Goal: Information Seeking & Learning: Learn about a topic

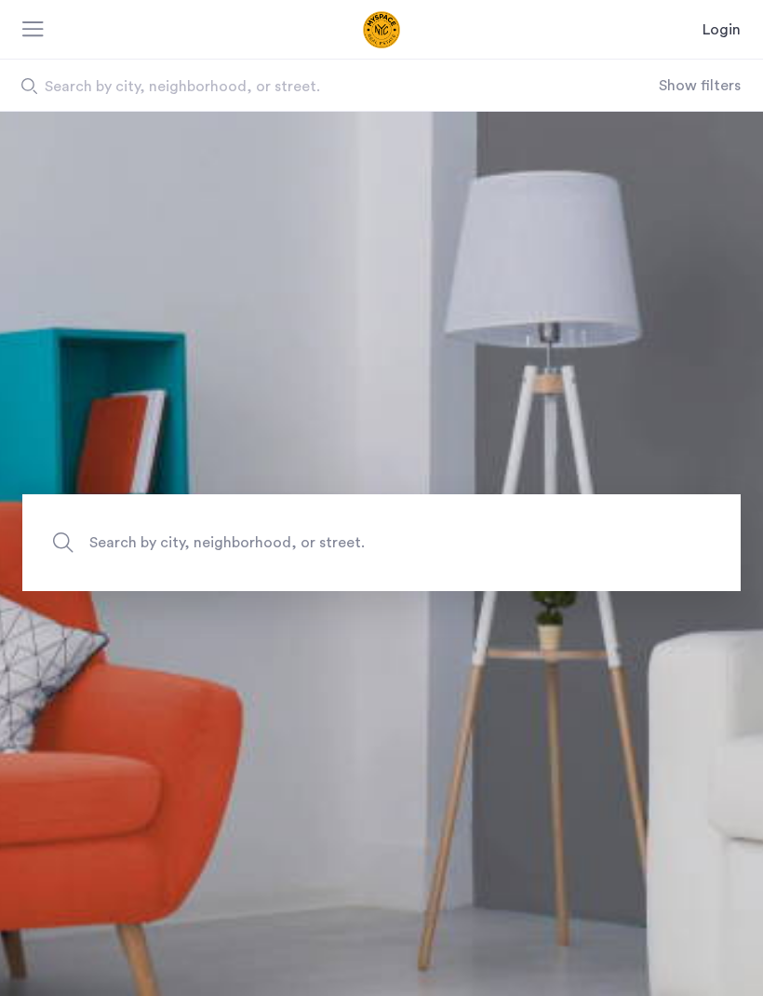
click at [95, 91] on span "Search by city, neighborhood, or street." at bounding box center [308, 86] width 527 height 22
click at [95, 91] on input "Search by city, neighborhood, or street." at bounding box center [329, 85] width 659 height 51
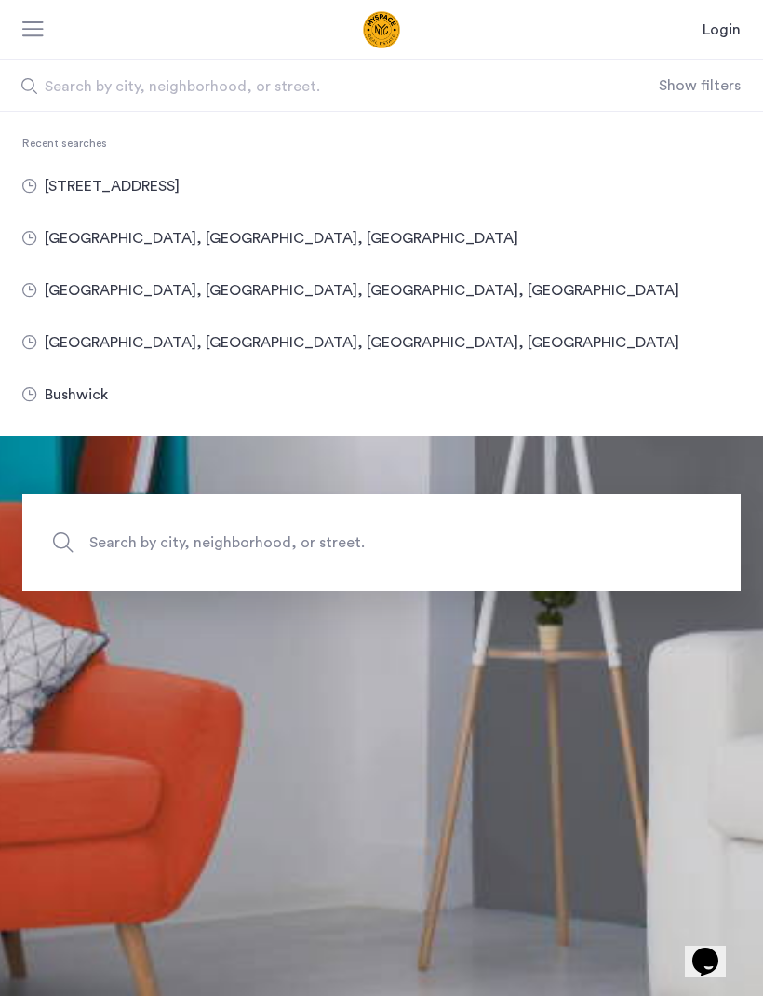
type input "**********"
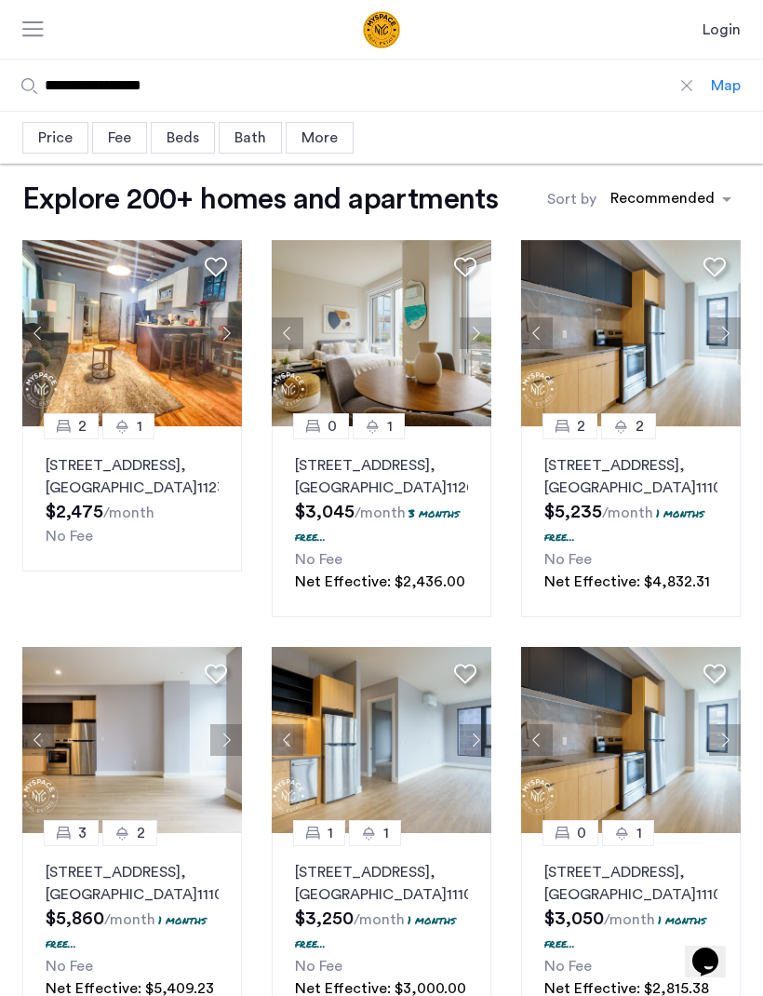
click at [225, 337] on button "Next apartment" at bounding box center [226, 333] width 32 height 32
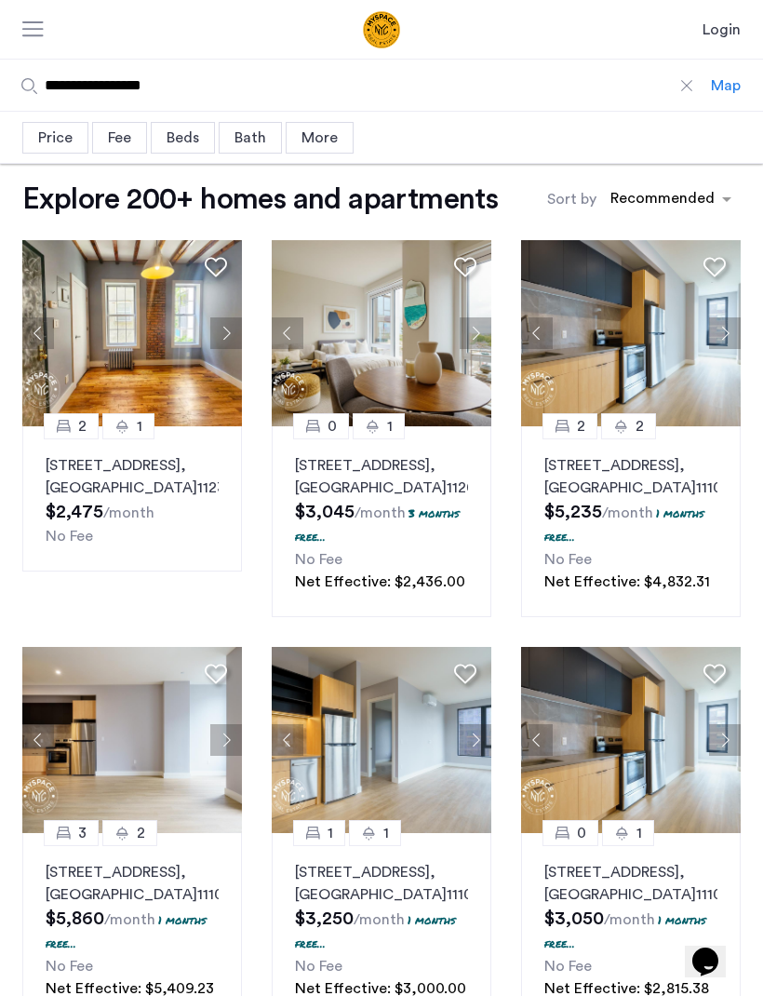
click at [235, 321] on button "Next apartment" at bounding box center [226, 333] width 32 height 32
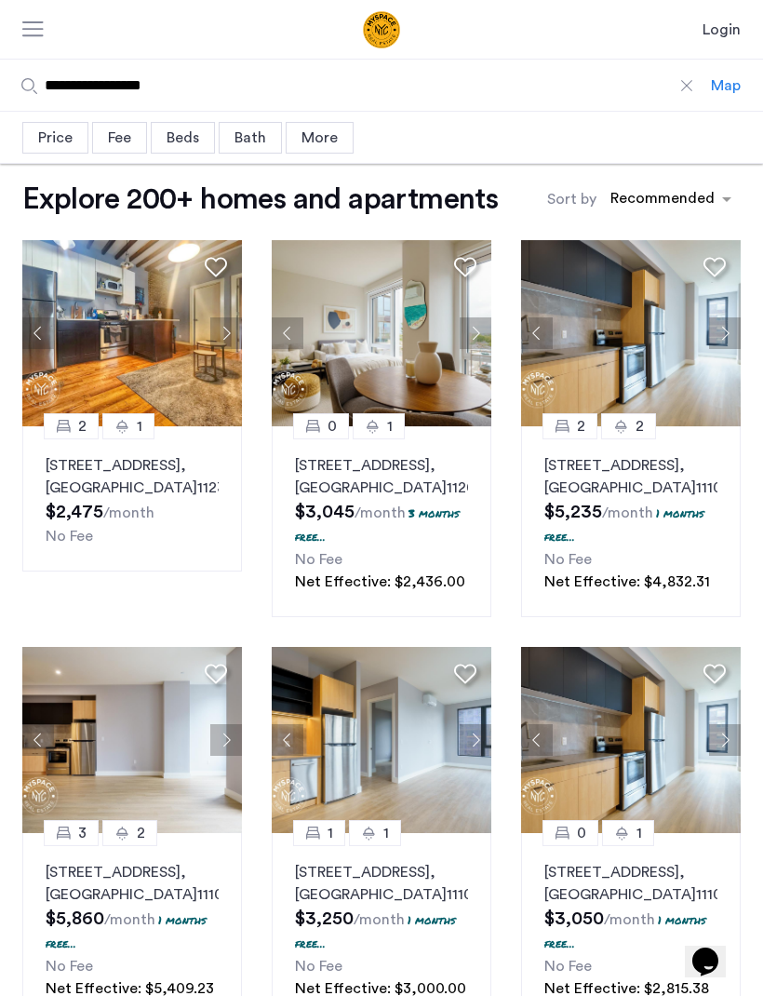
click at [240, 336] on button "Next apartment" at bounding box center [226, 333] width 32 height 32
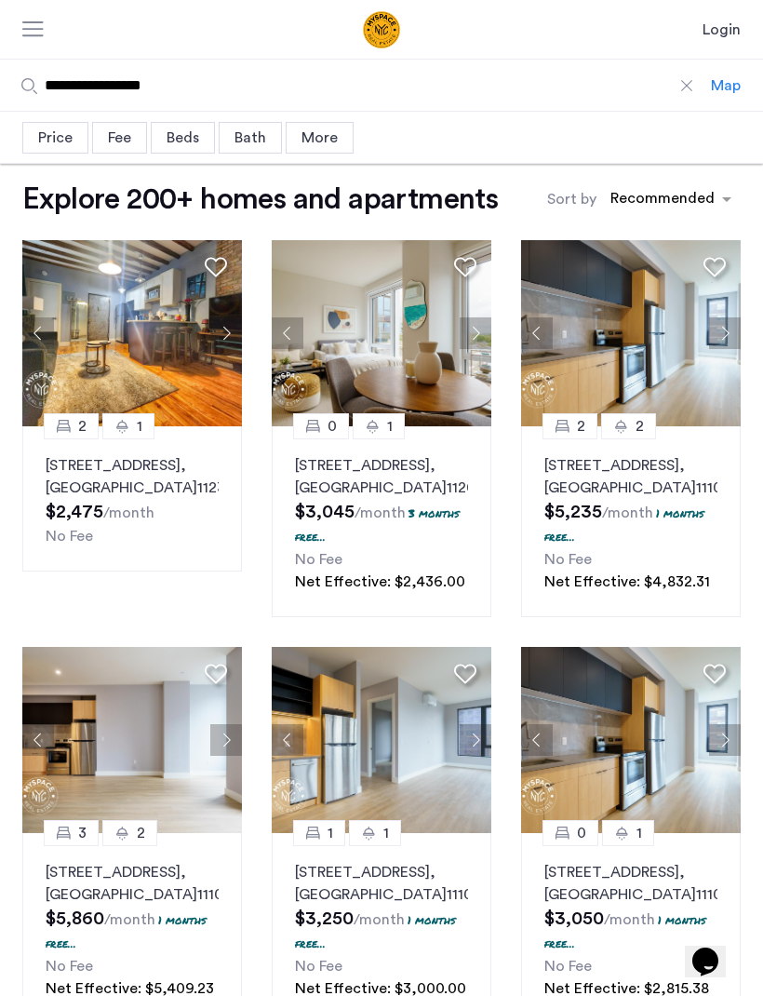
click at [233, 338] on button "Next apartment" at bounding box center [226, 333] width 32 height 32
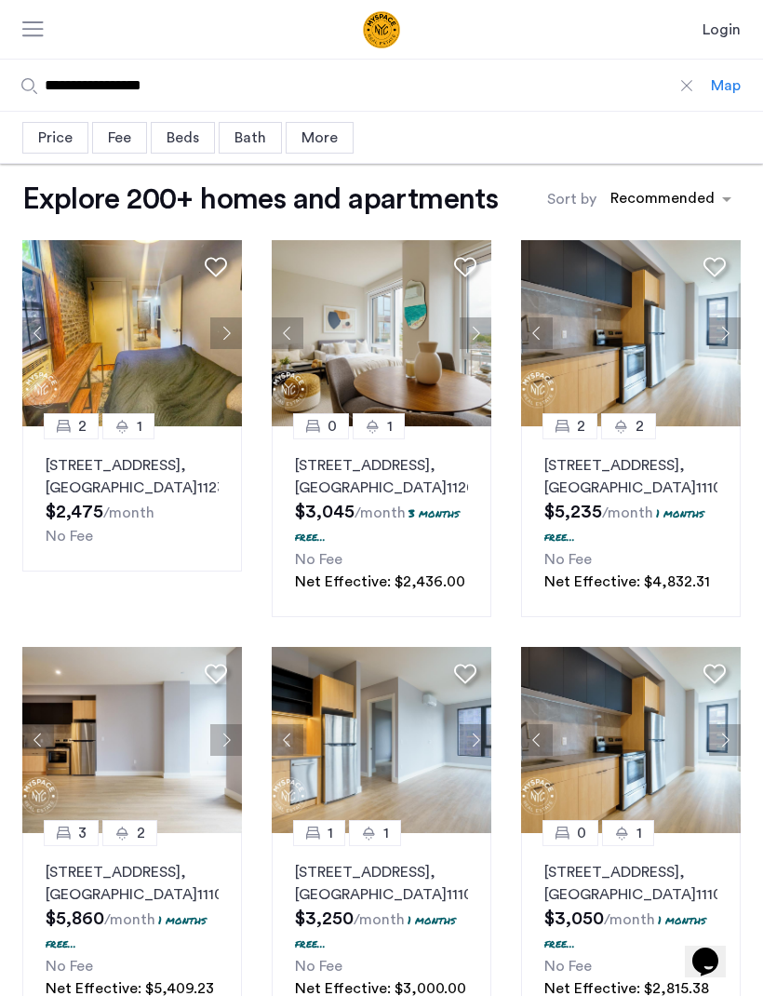
click at [240, 343] on button "Next apartment" at bounding box center [226, 333] width 32 height 32
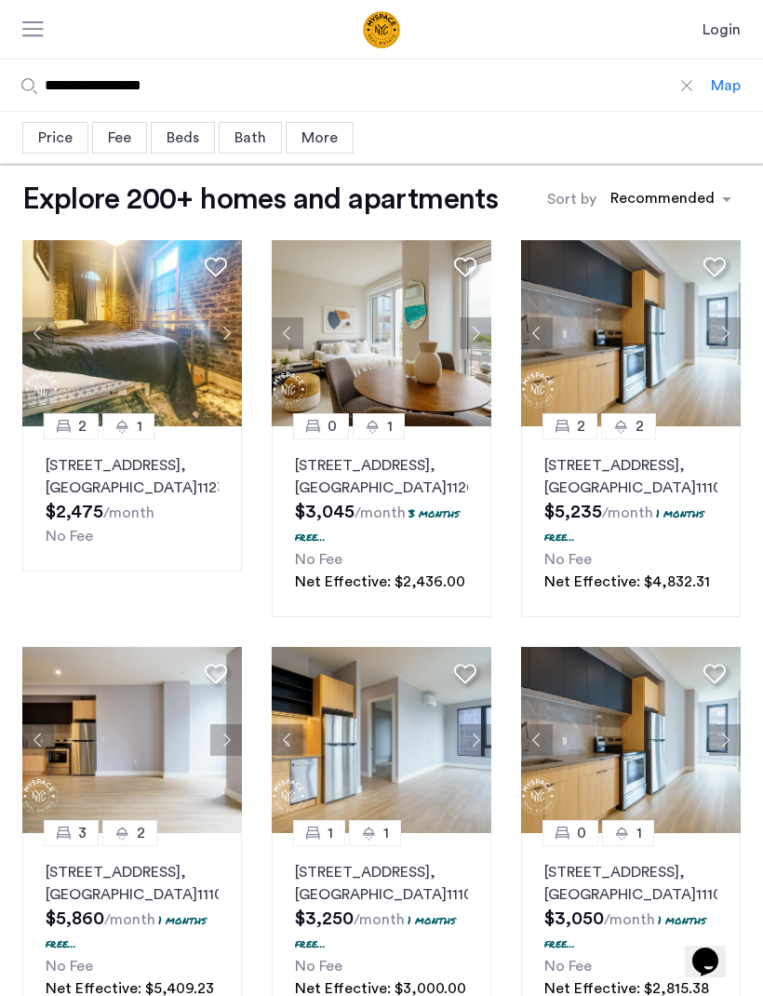
click at [241, 343] on button "Next apartment" at bounding box center [226, 333] width 32 height 32
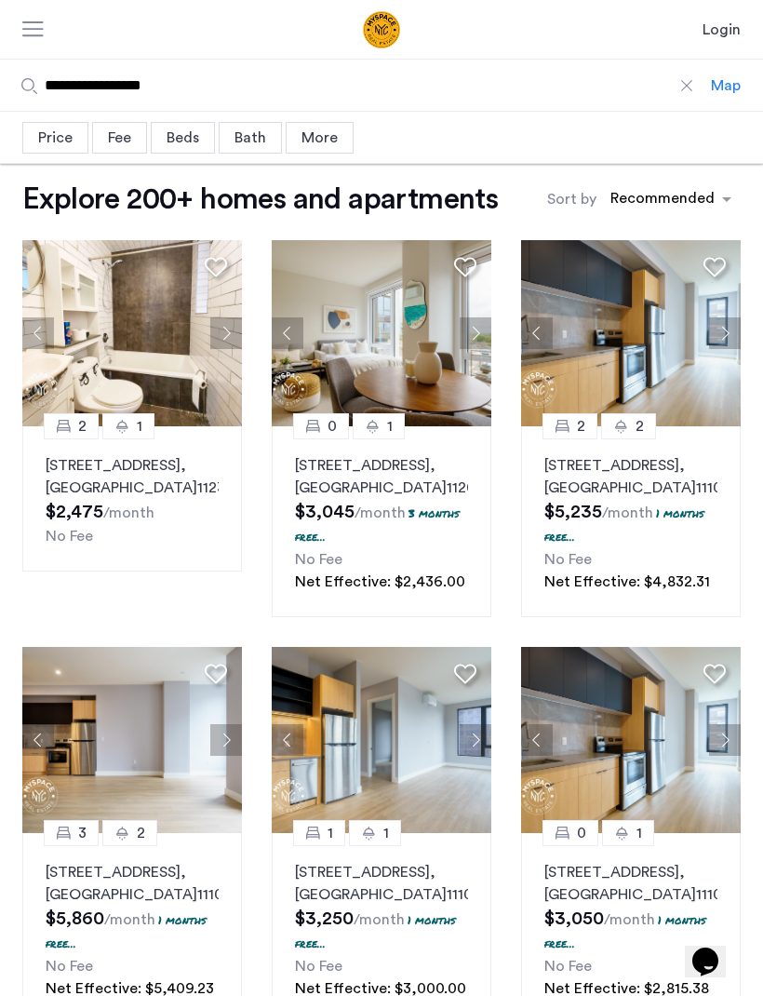
click at [241, 341] on button "Next apartment" at bounding box center [226, 333] width 32 height 32
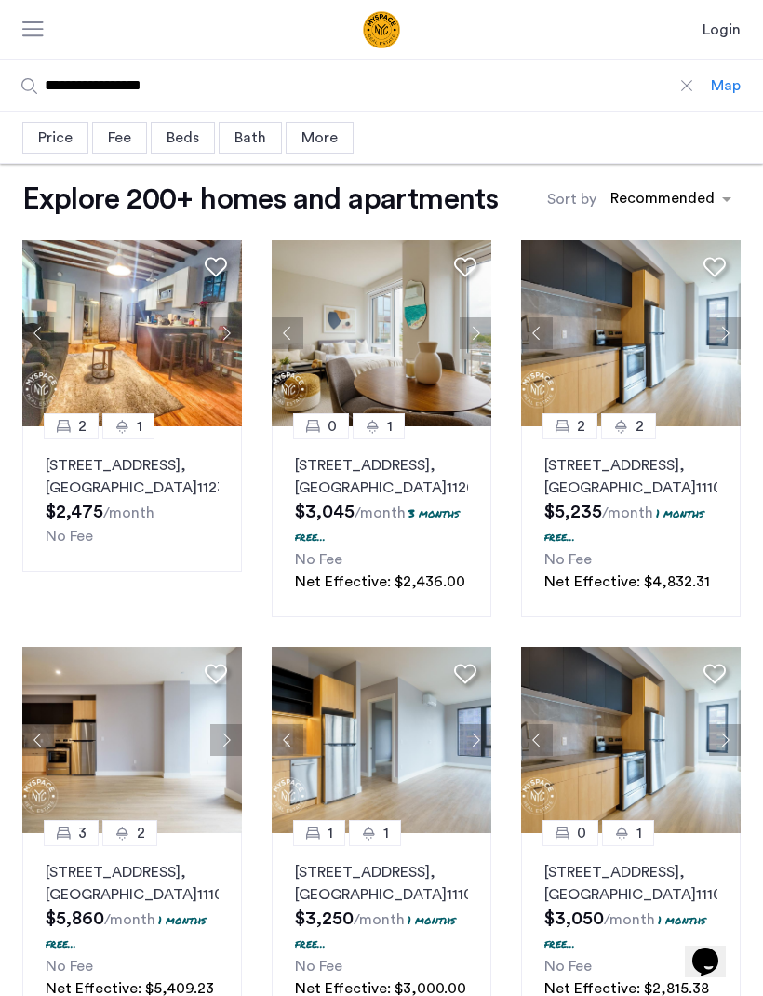
click at [238, 343] on button "Next apartment" at bounding box center [226, 333] width 32 height 32
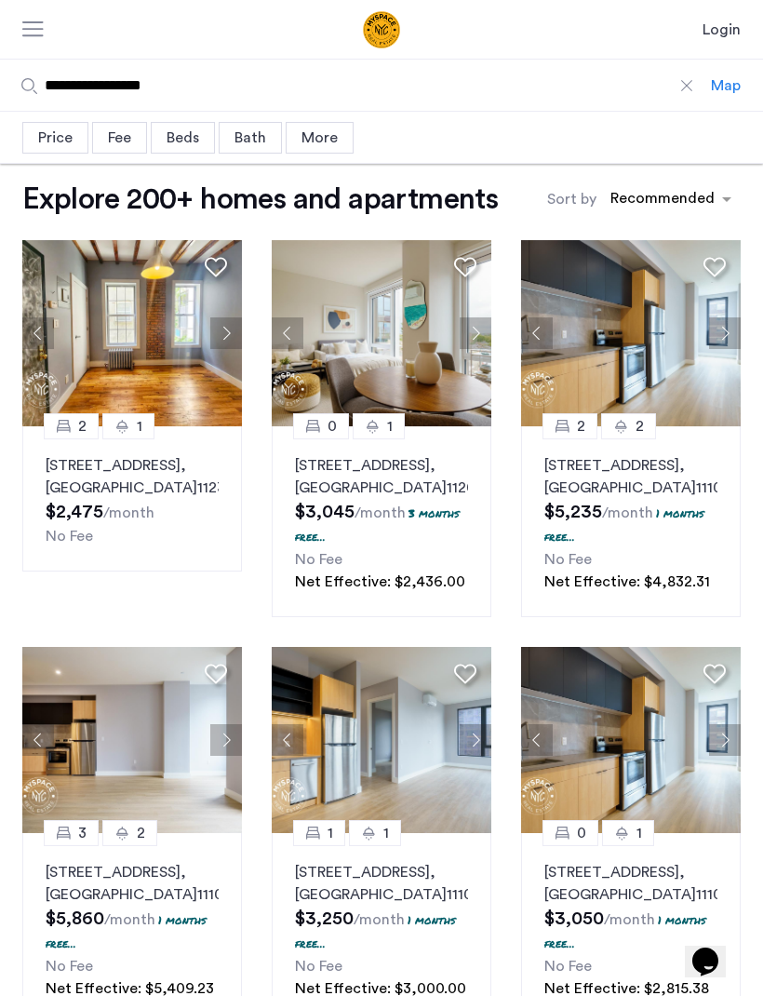
click at [239, 343] on button "Next apartment" at bounding box center [226, 333] width 32 height 32
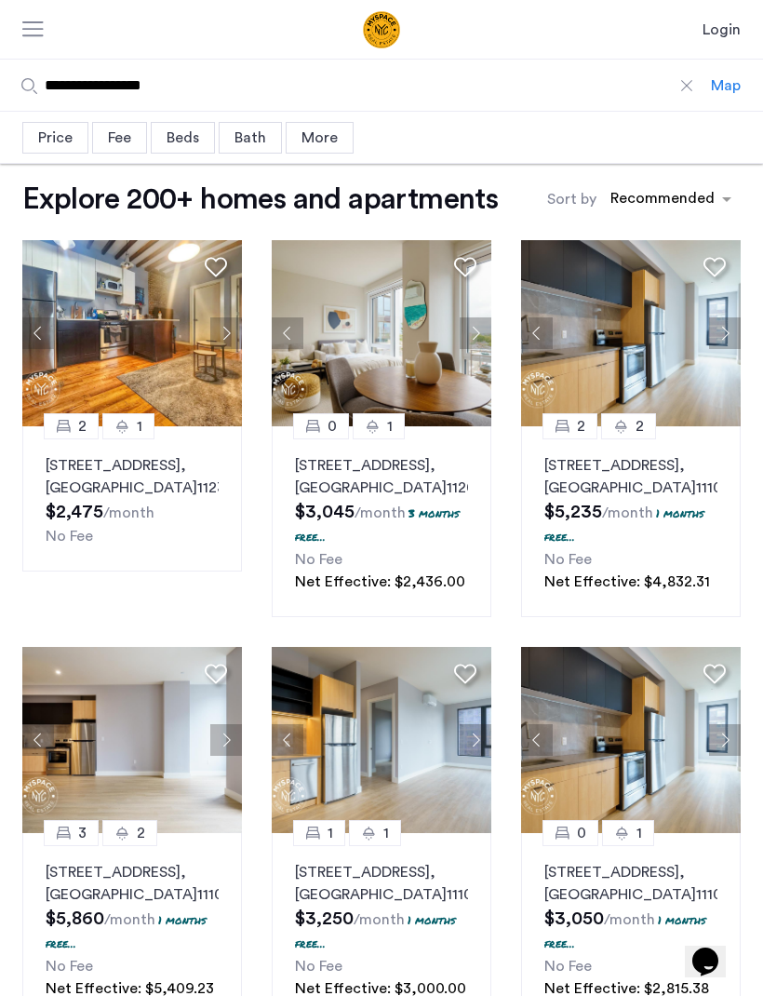
click at [239, 343] on button "Next apartment" at bounding box center [226, 333] width 32 height 32
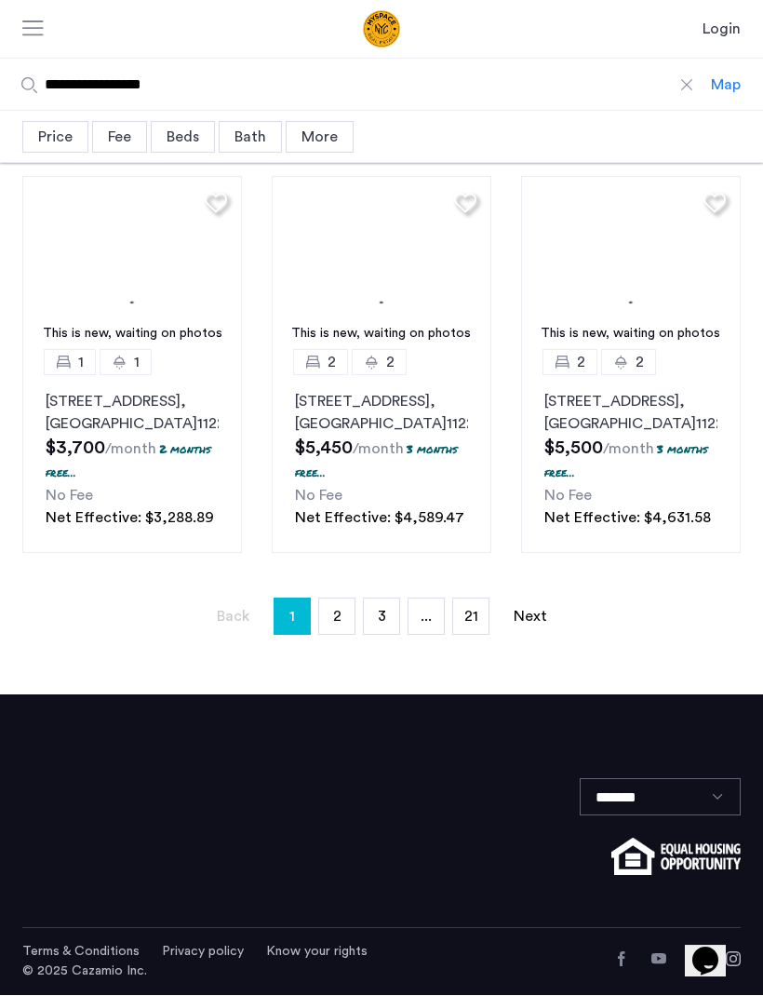
scroll to position [1308, 0]
click at [341, 625] on span "2" at bounding box center [337, 617] width 8 height 15
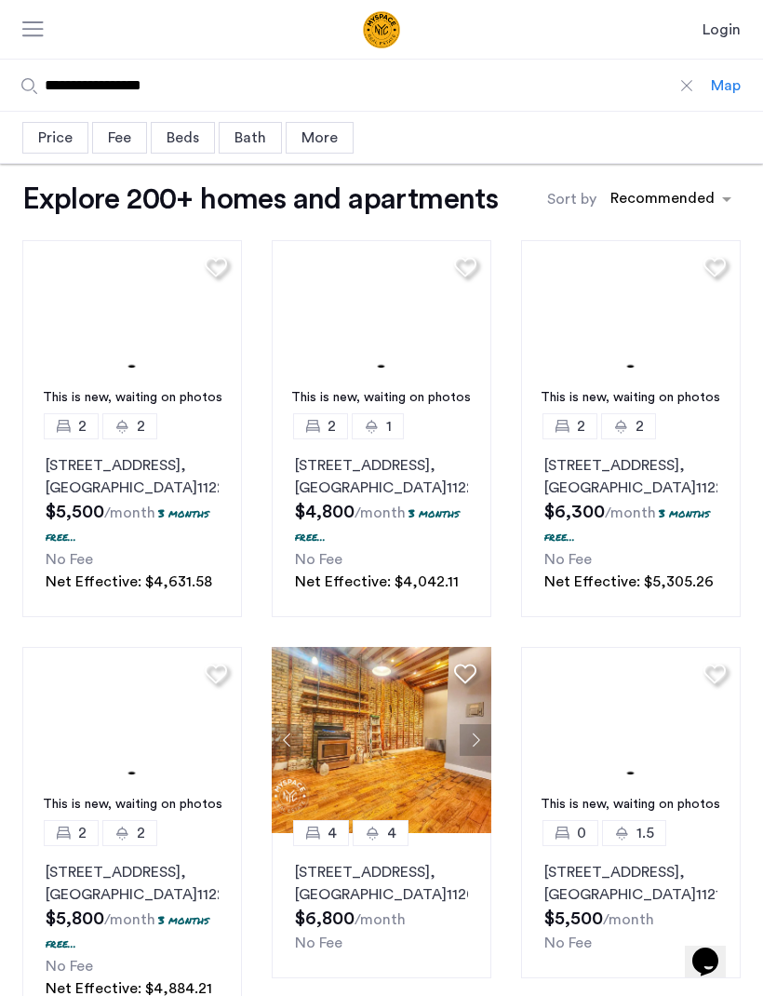
click at [118, 91] on input "**********" at bounding box center [355, 85] width 711 height 51
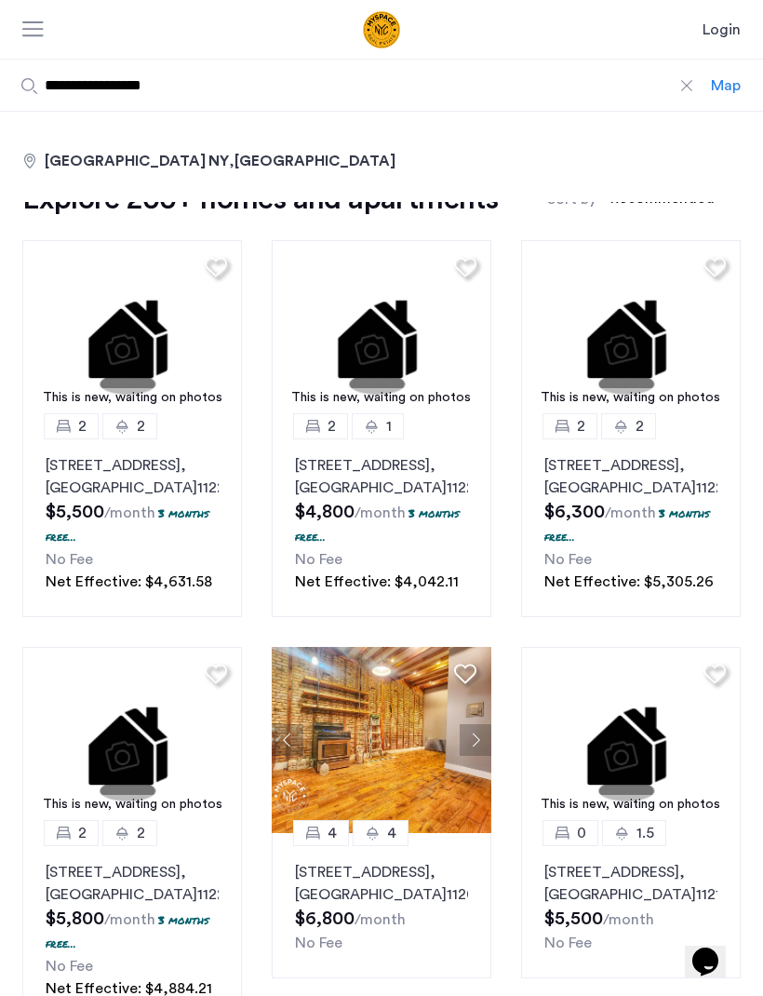
click at [687, 73] on input "**********" at bounding box center [355, 85] width 711 height 51
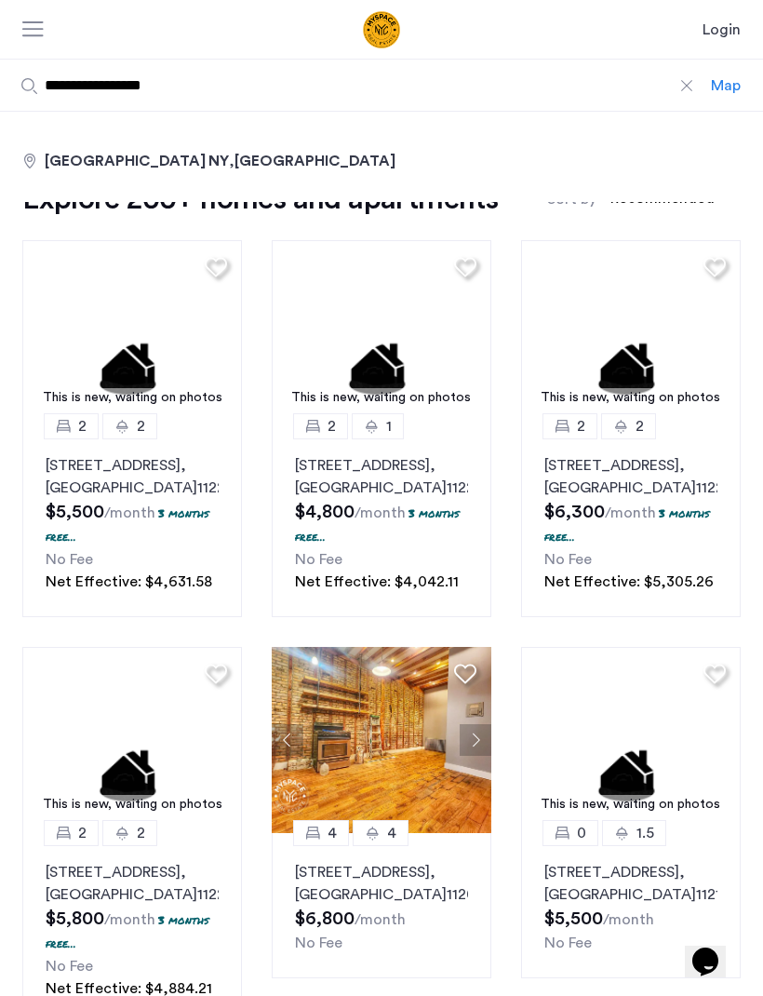
click at [688, 84] on div at bounding box center [687, 85] width 19 height 19
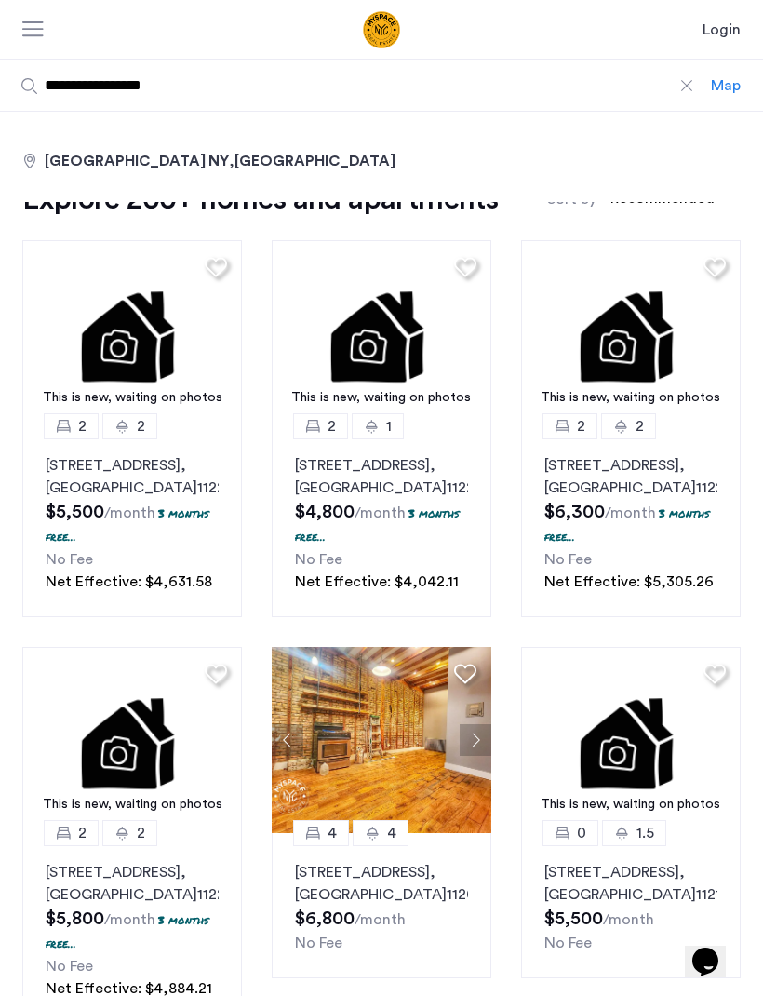
click at [688, 84] on input "**********" at bounding box center [355, 85] width 711 height 51
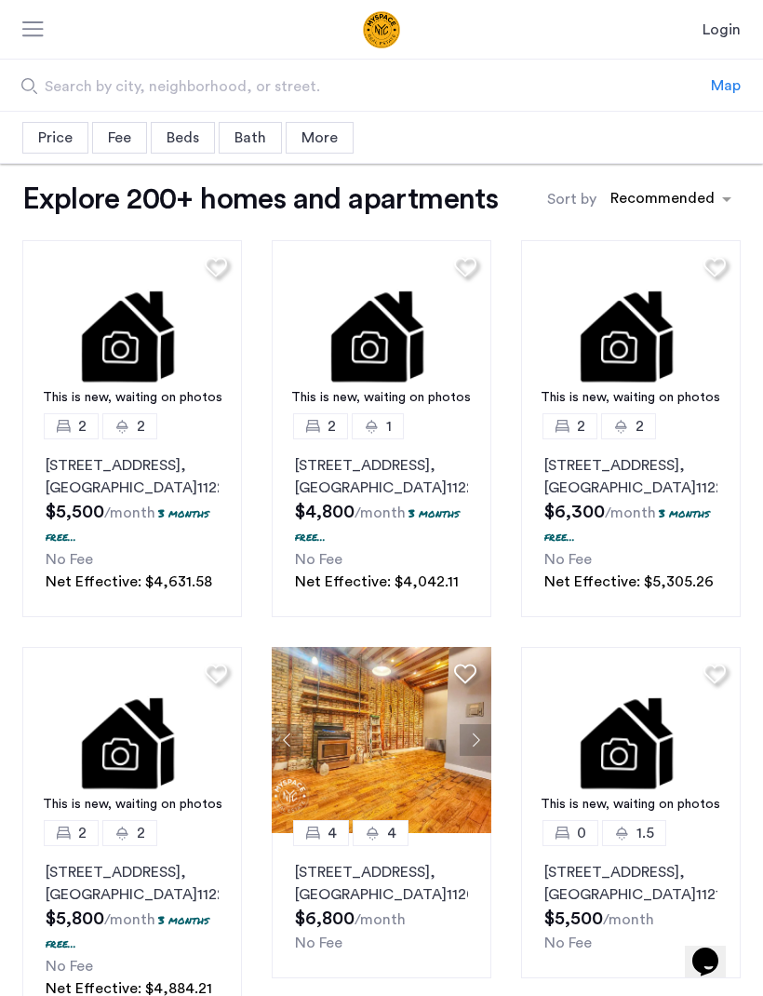
click at [541, 93] on span "Search by city, neighborhood, or street." at bounding box center [329, 86] width 569 height 22
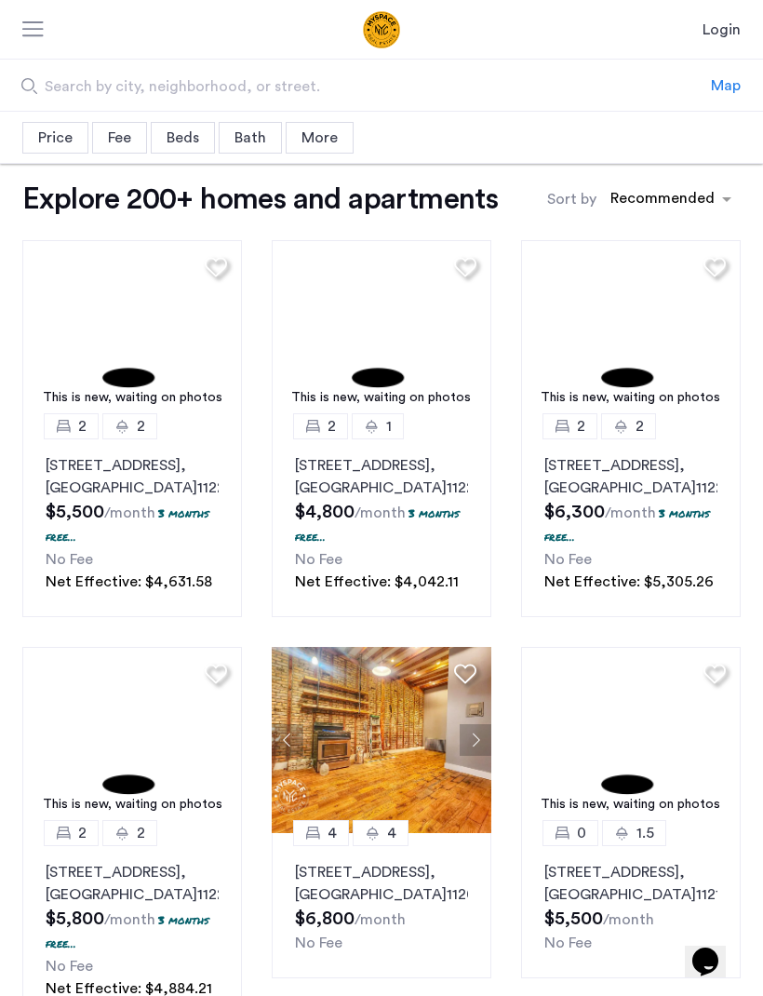
click at [541, 93] on input "Search by city, neighborhood, or street." at bounding box center [355, 85] width 711 height 51
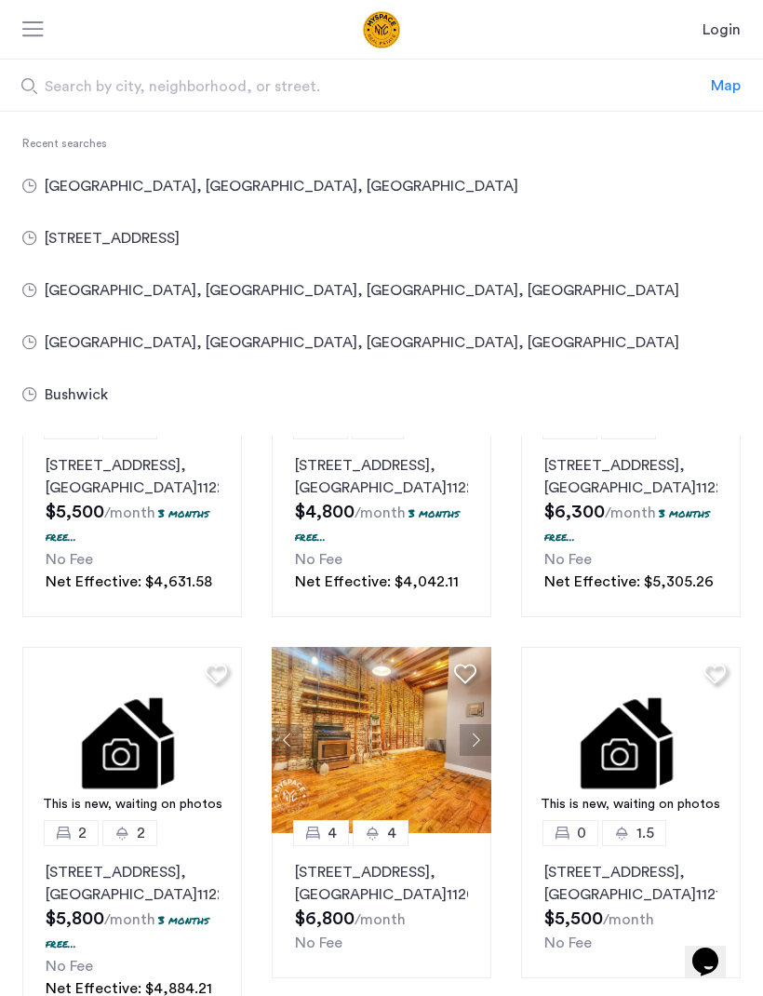
type input "**********"
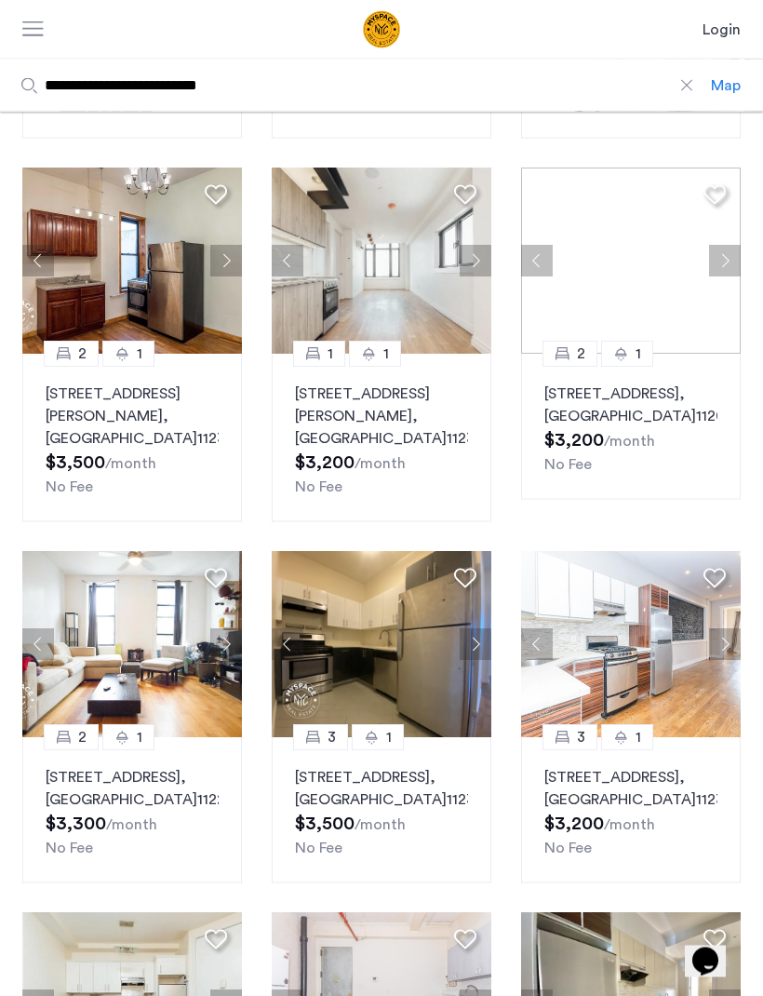
scroll to position [434, 0]
click at [727, 660] on button "Next apartment" at bounding box center [725, 644] width 32 height 32
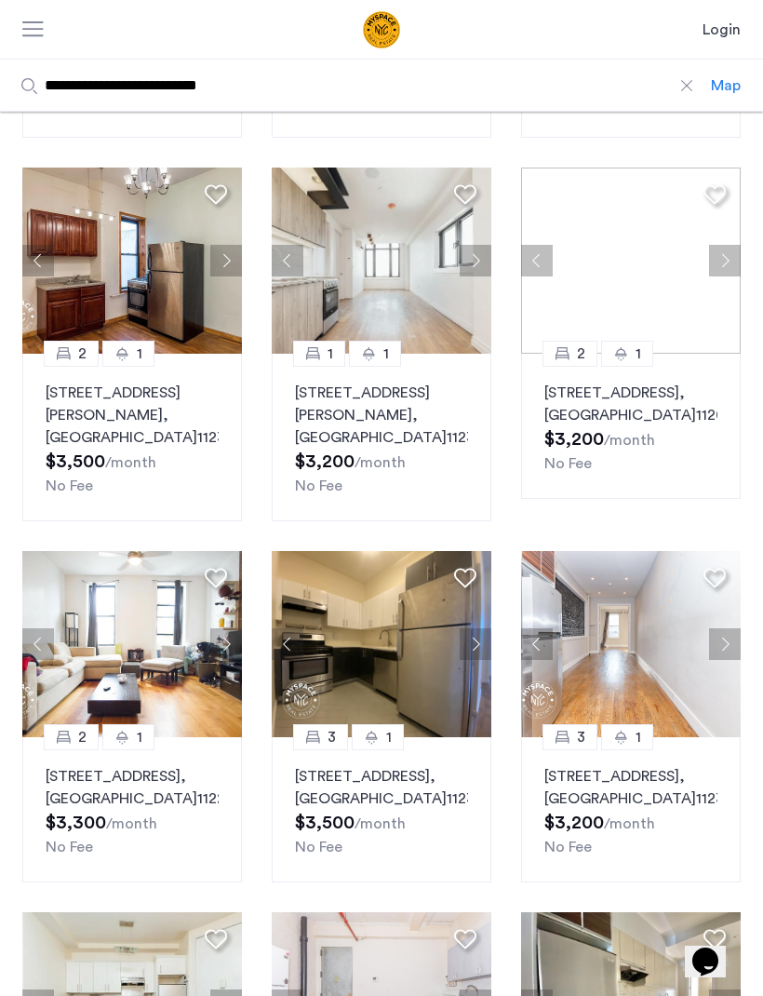
click at [724, 659] on button "Next apartment" at bounding box center [725, 644] width 32 height 32
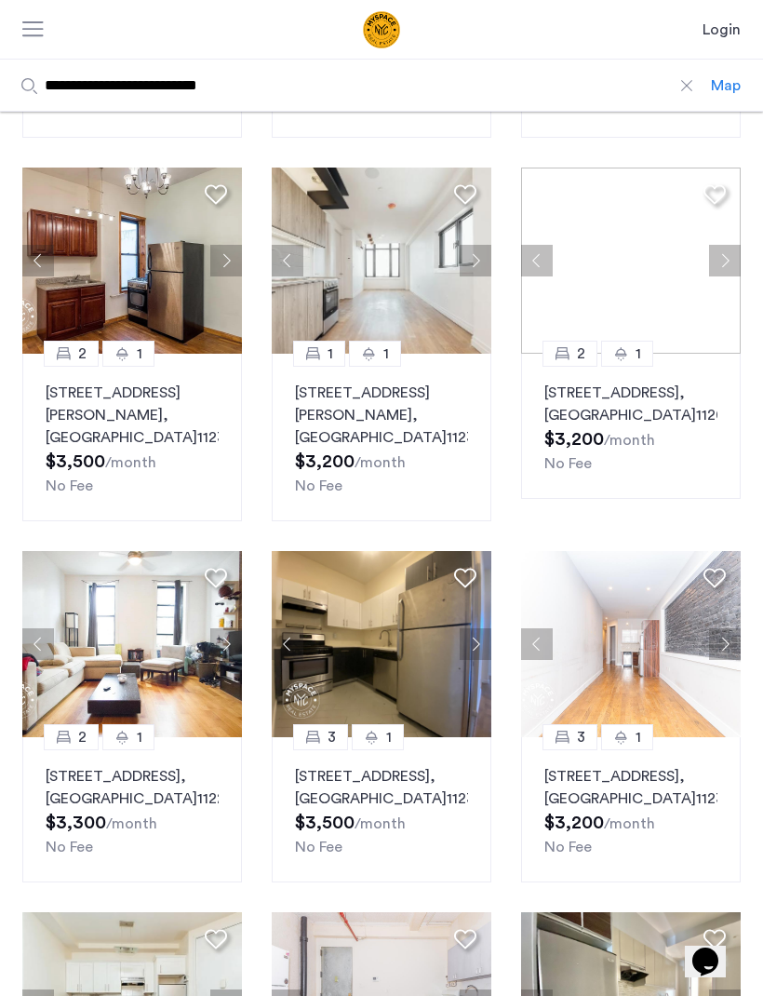
click at [716, 660] on button "Next apartment" at bounding box center [725, 644] width 32 height 32
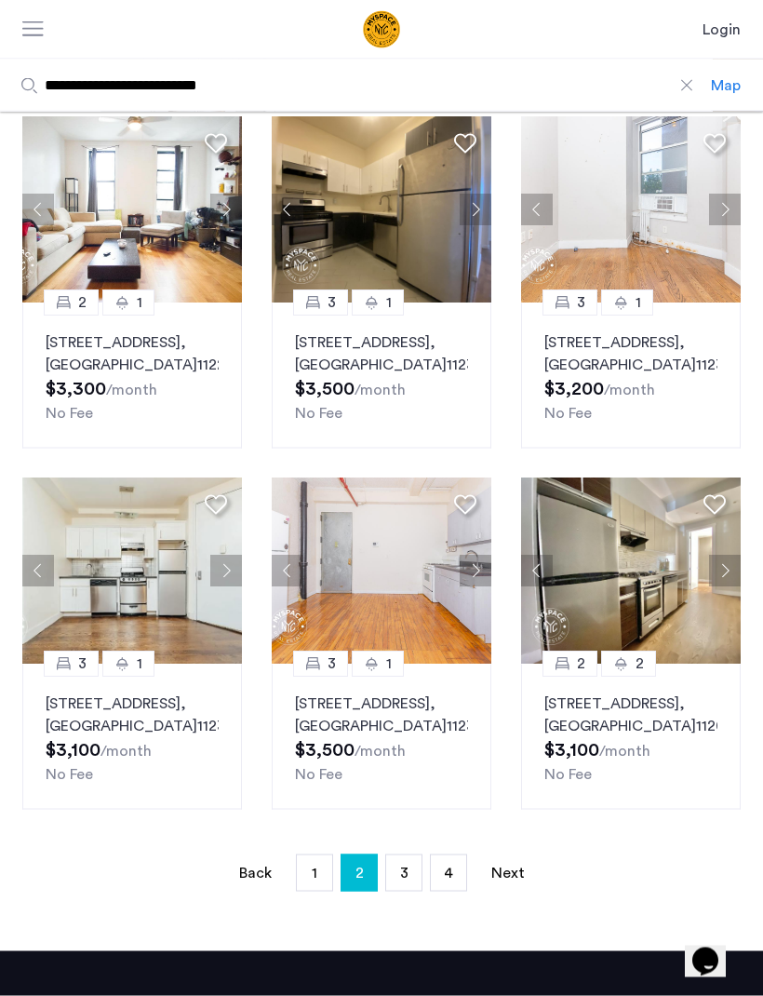
scroll to position [868, 0]
click at [483, 586] on button "Next apartment" at bounding box center [476, 571] width 32 height 32
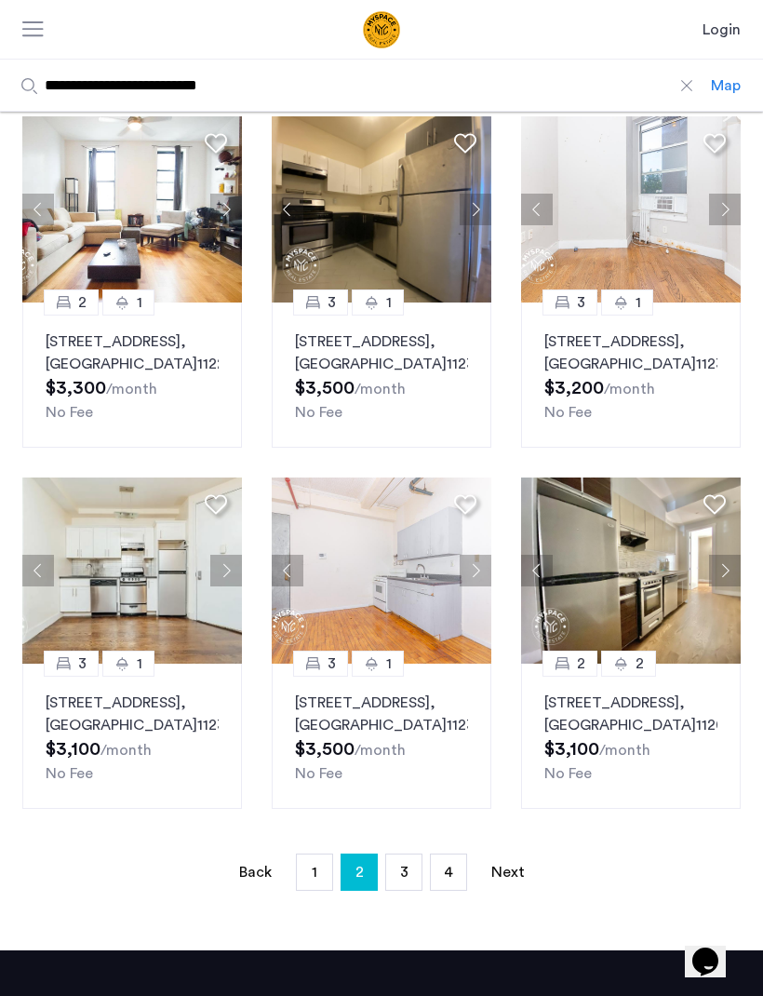
click at [490, 586] on button "Next apartment" at bounding box center [476, 571] width 32 height 32
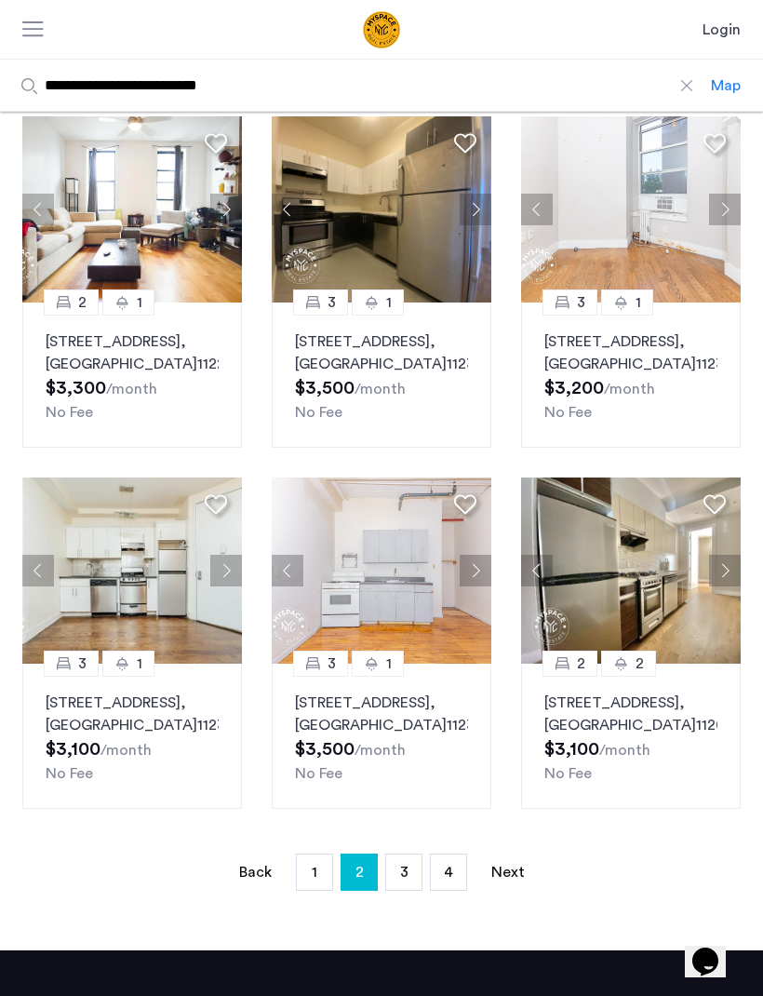
click at [477, 586] on button "Next apartment" at bounding box center [476, 571] width 32 height 32
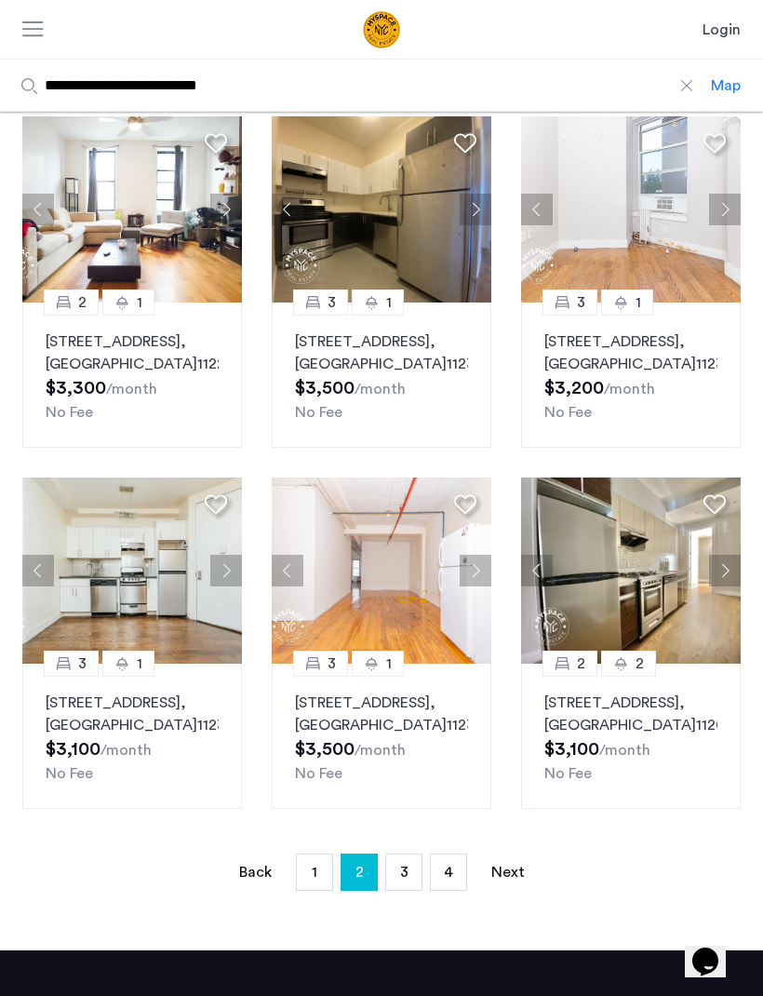
click at [479, 586] on button "Next apartment" at bounding box center [476, 571] width 32 height 32
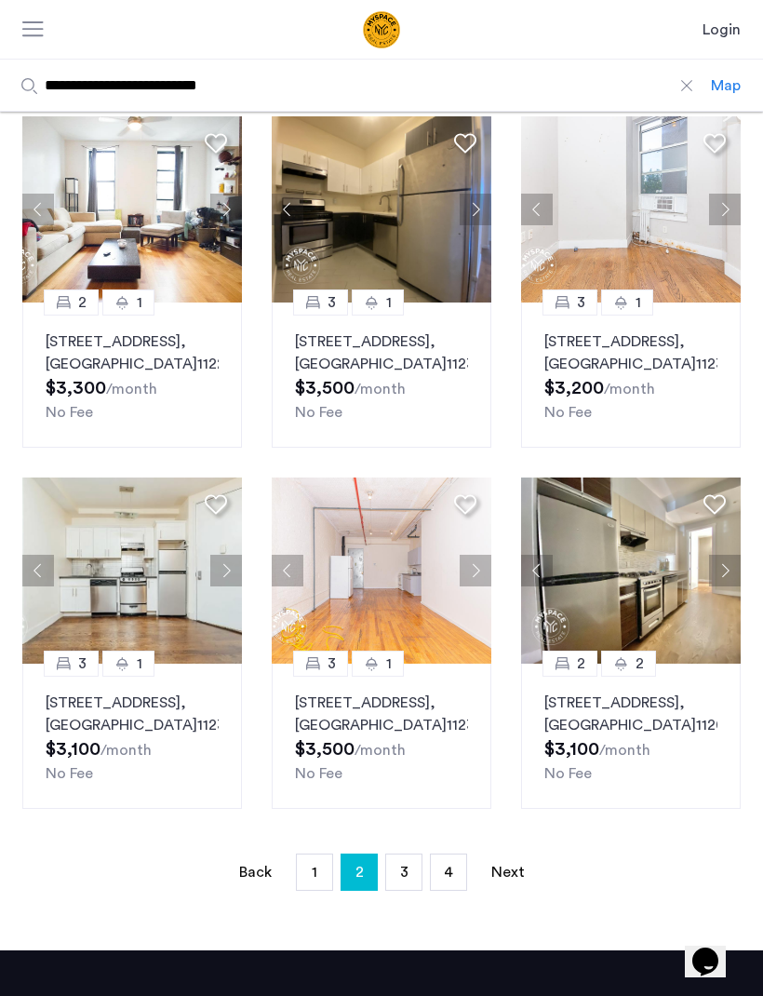
click at [482, 586] on button "Next apartment" at bounding box center [476, 571] width 32 height 32
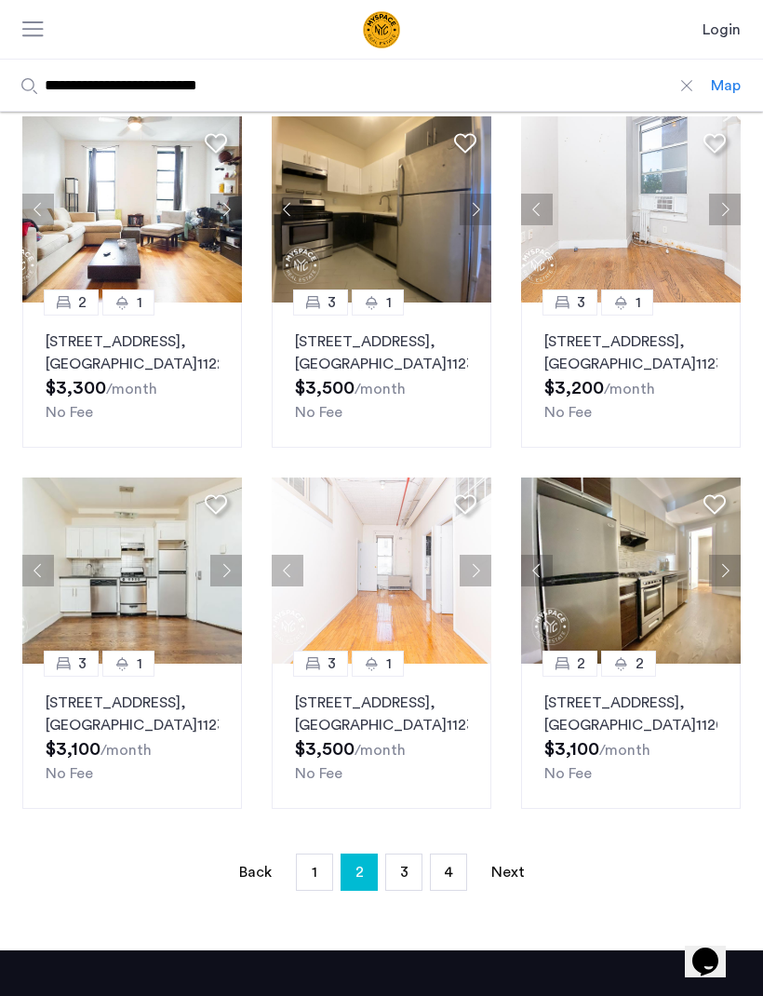
click at [477, 637] on img at bounding box center [382, 570] width 220 height 186
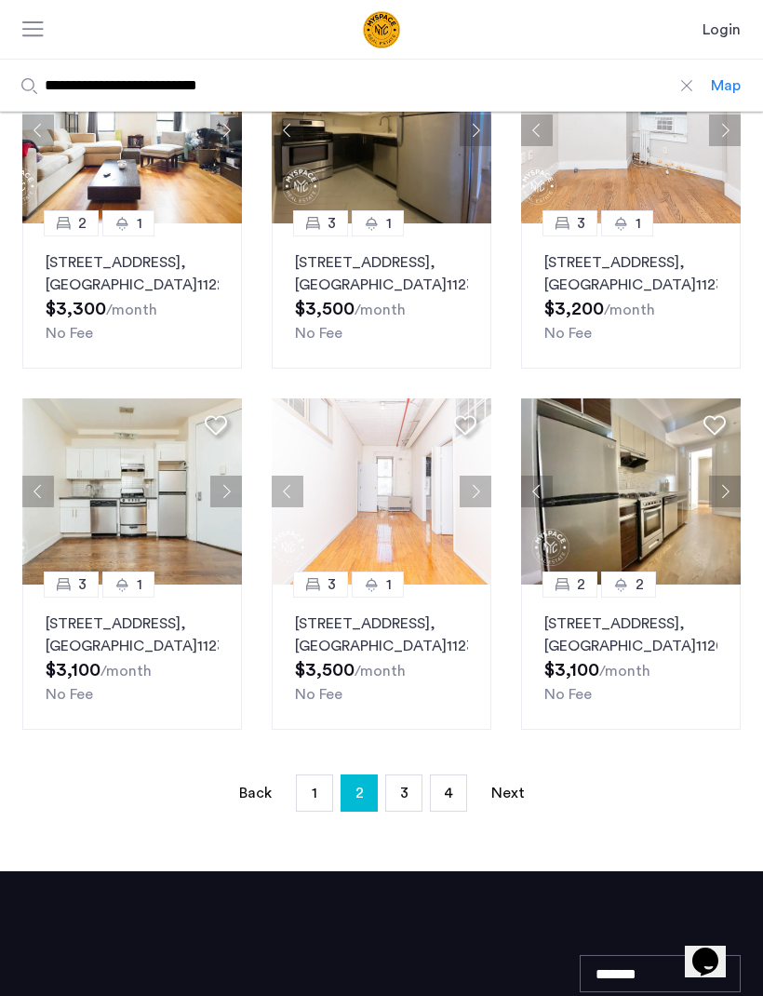
scroll to position [957, 0]
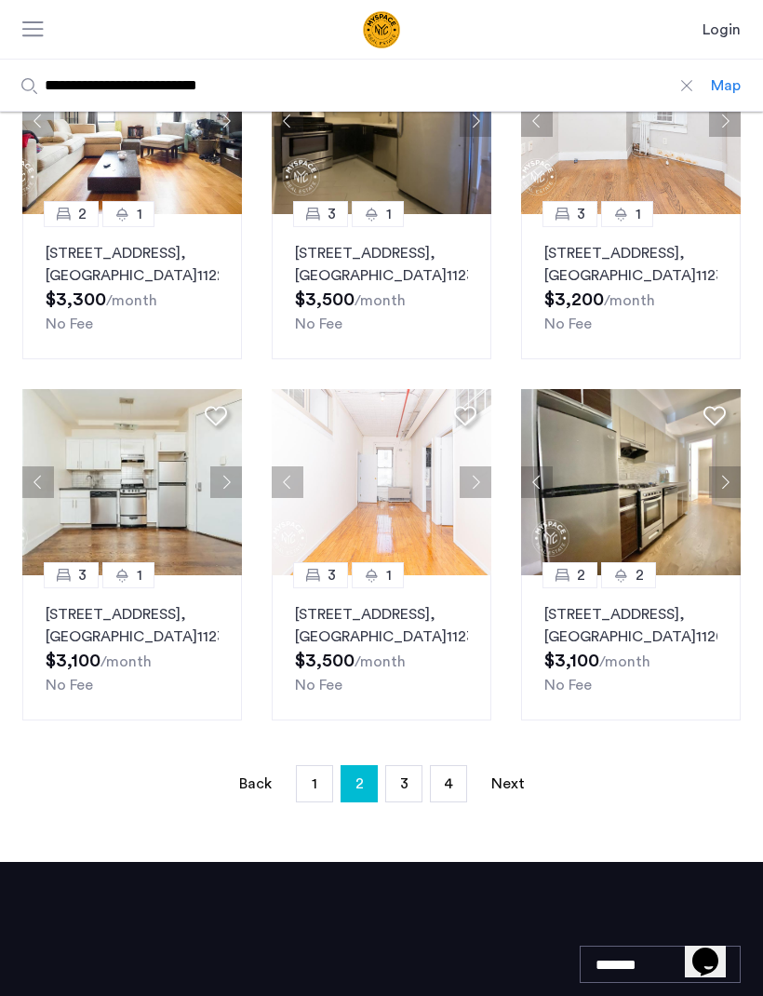
click at [406, 791] on span "3" at bounding box center [404, 783] width 8 height 15
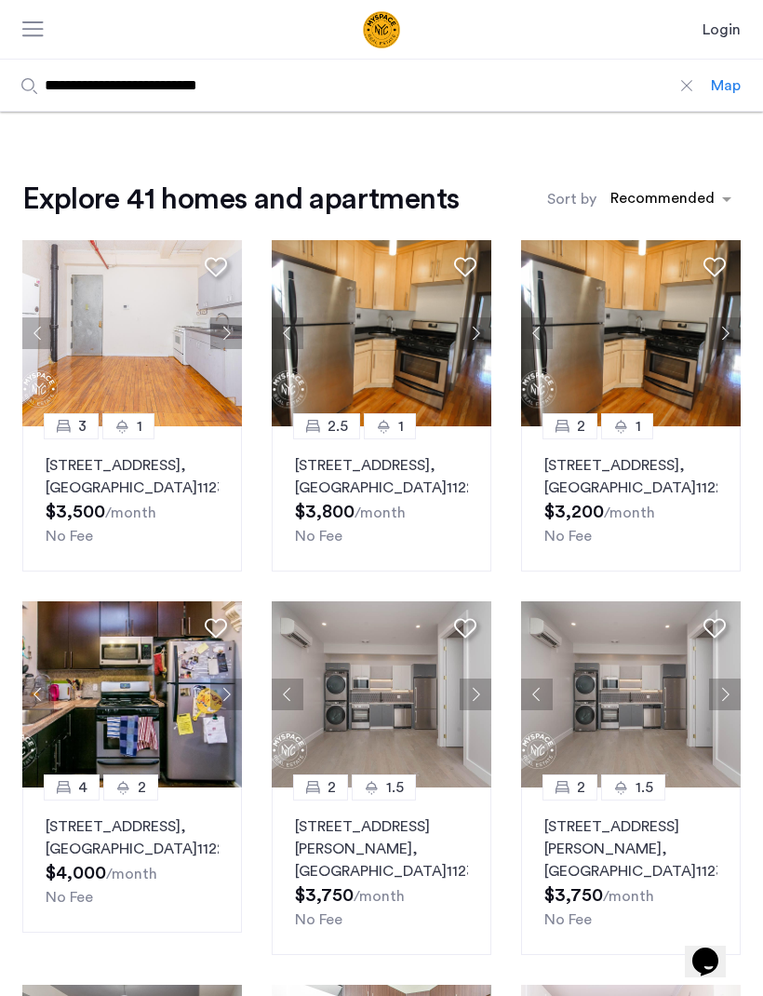
click at [228, 335] on button "Next apartment" at bounding box center [226, 333] width 32 height 32
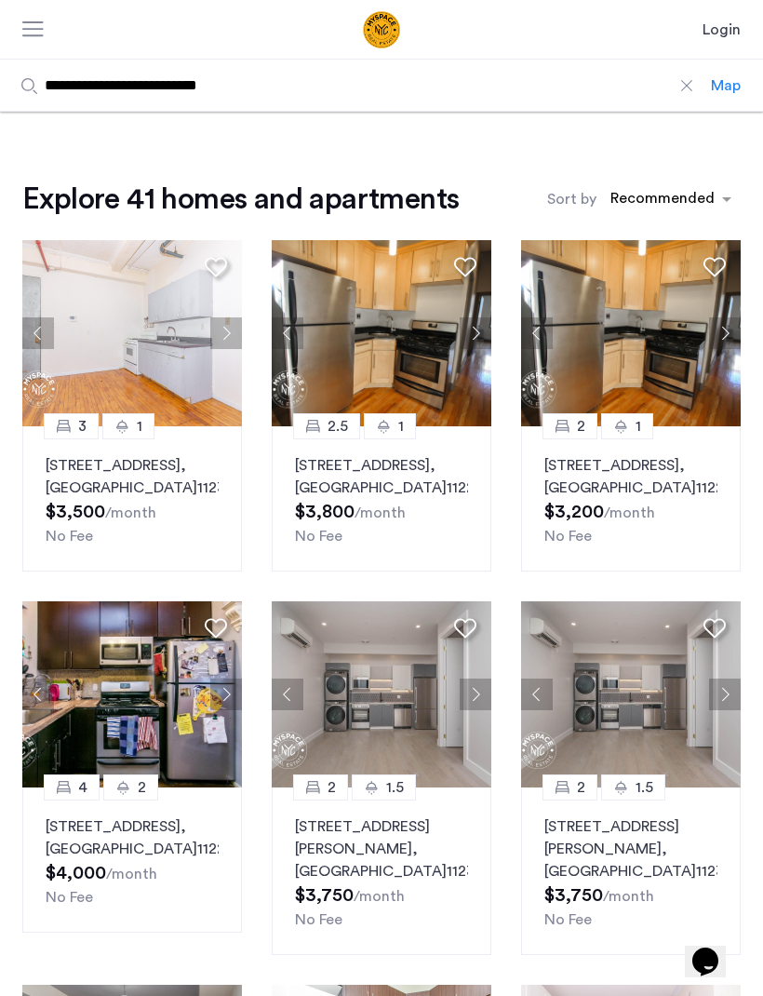
click at [231, 330] on button "Next apartment" at bounding box center [226, 333] width 32 height 32
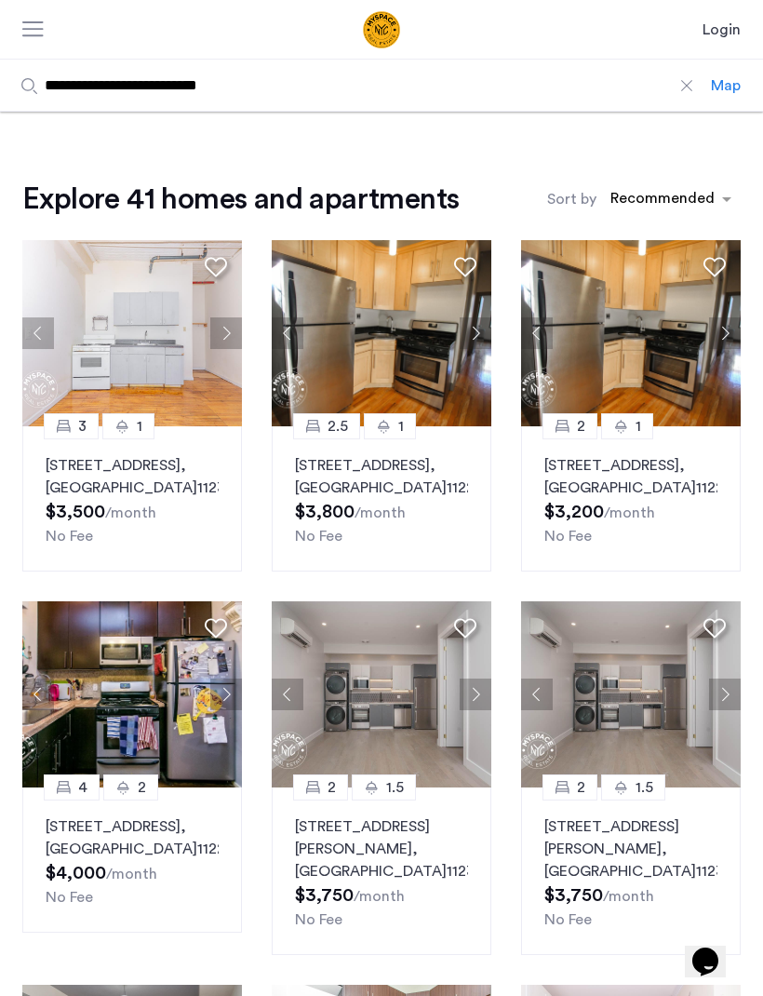
click at [240, 331] on button "Next apartment" at bounding box center [226, 333] width 32 height 32
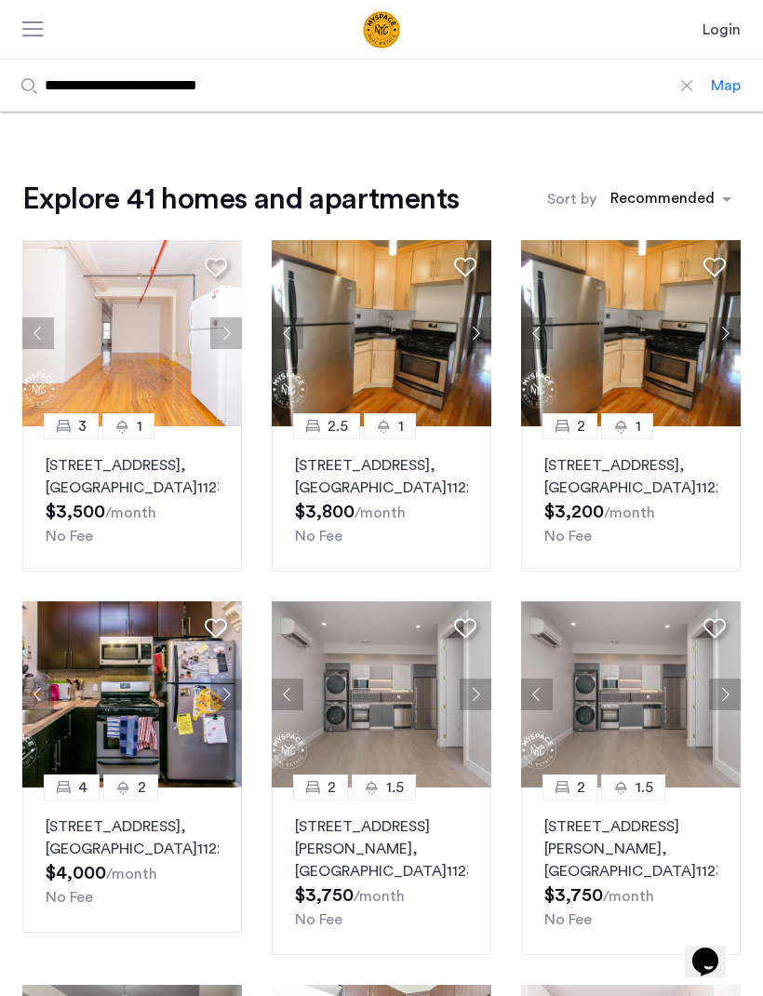
click at [223, 328] on button "Next apartment" at bounding box center [226, 333] width 32 height 32
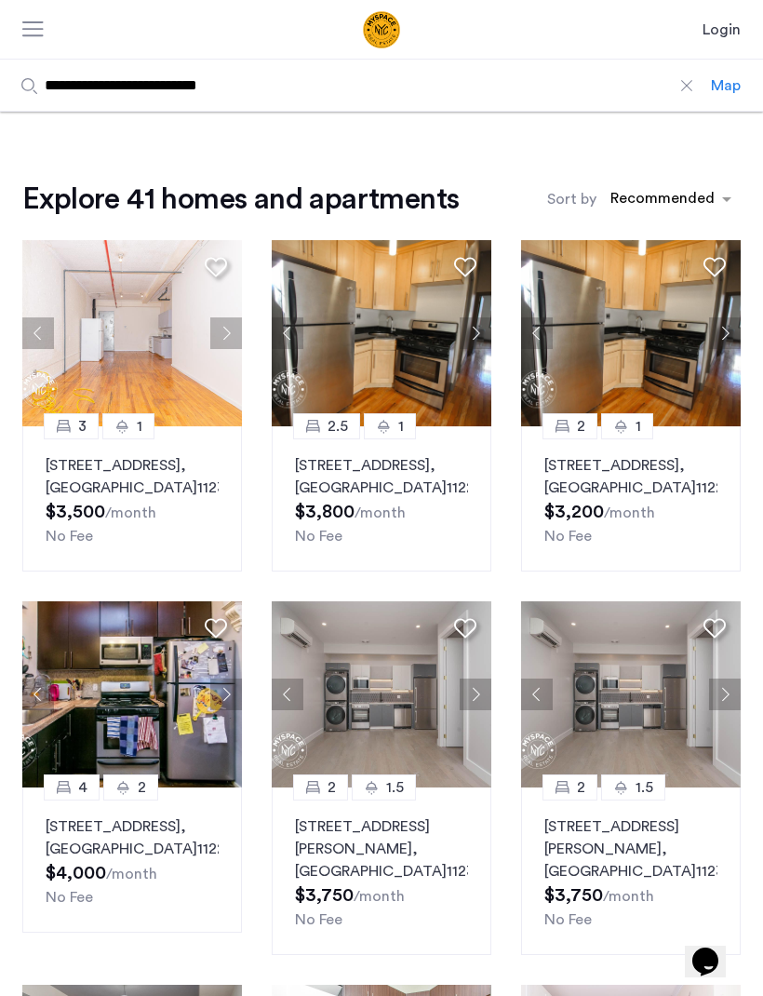
click at [230, 325] on button "Next apartment" at bounding box center [226, 333] width 32 height 32
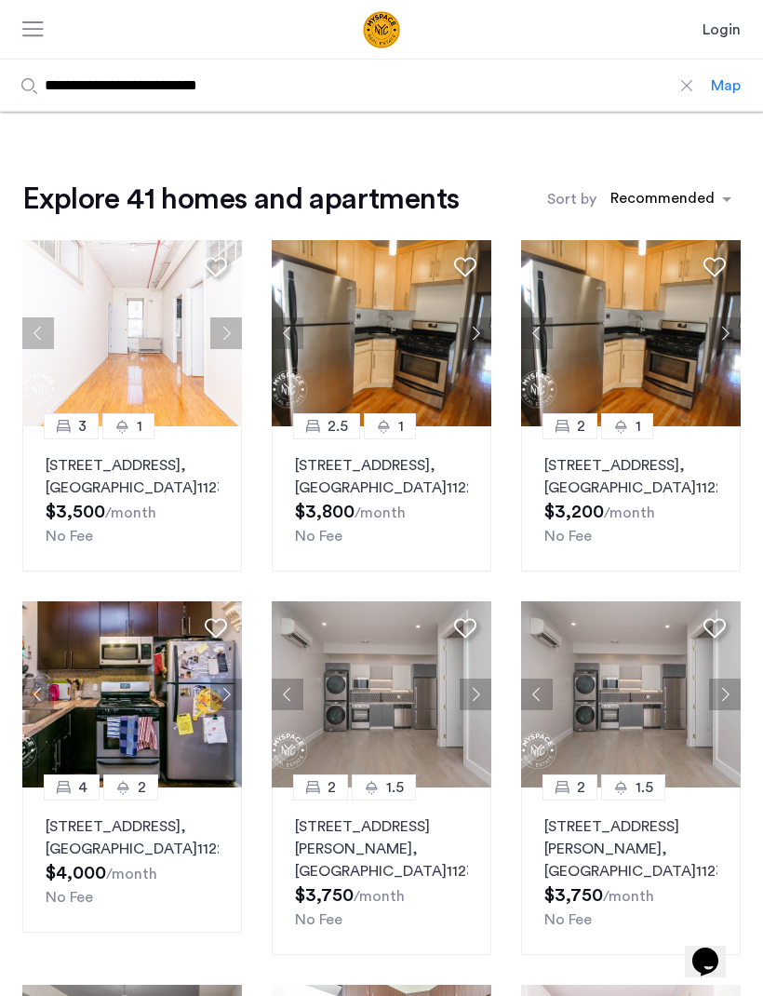
click at [234, 339] on button "Next apartment" at bounding box center [226, 333] width 32 height 32
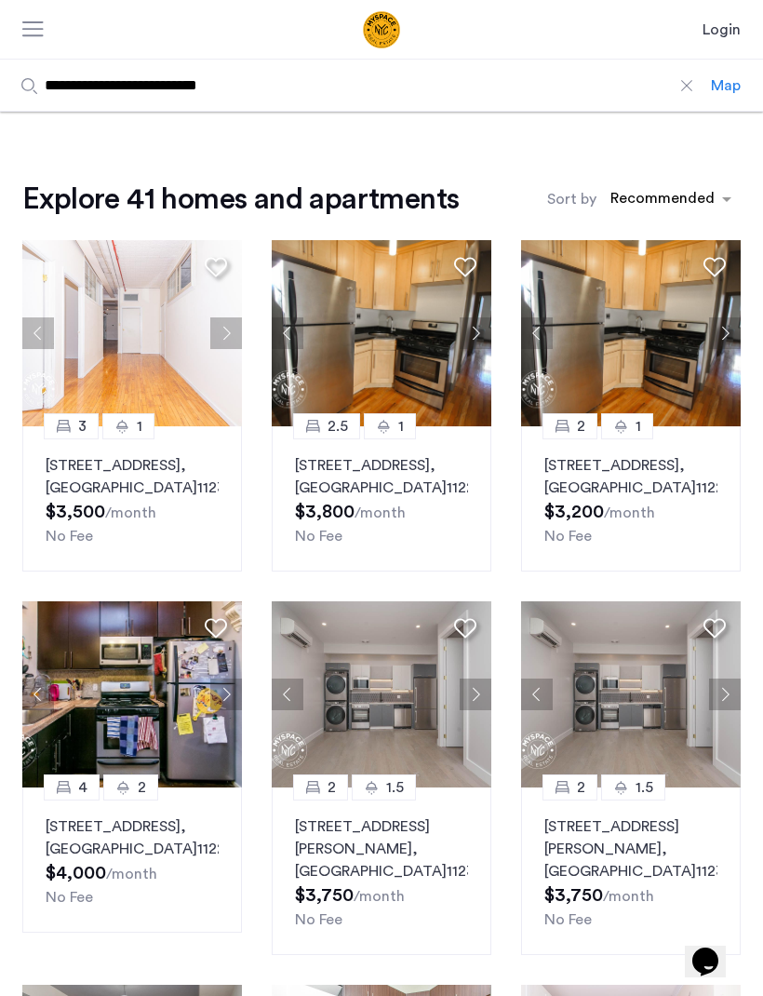
click at [234, 338] on button "Next apartment" at bounding box center [226, 333] width 32 height 32
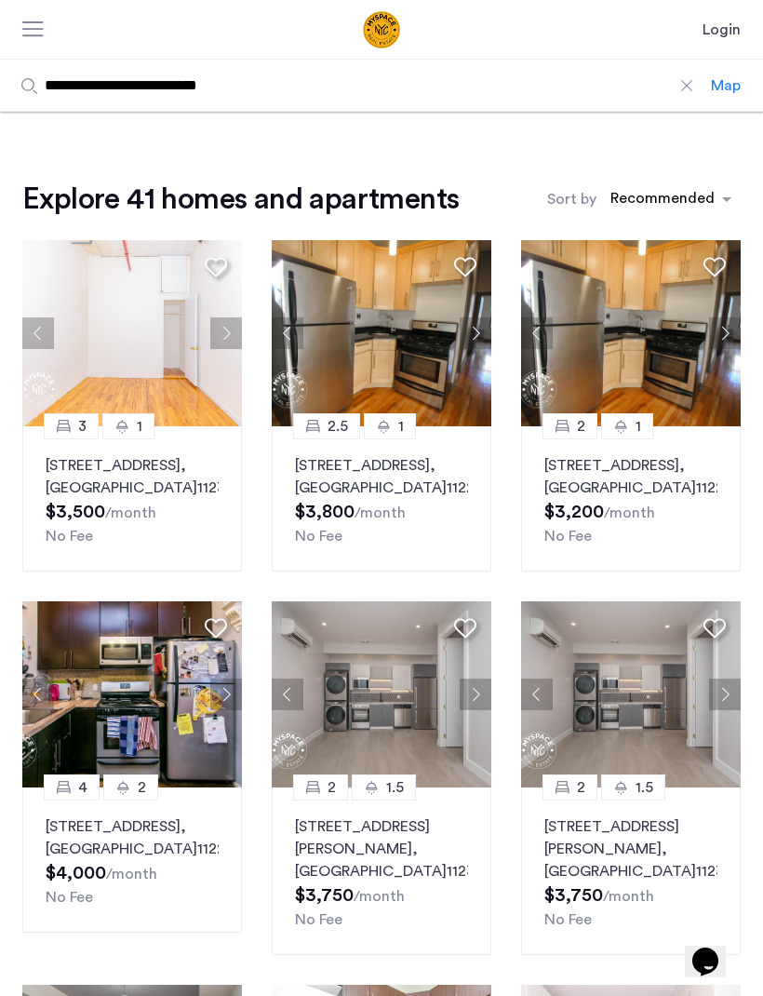
click at [239, 347] on button "Next apartment" at bounding box center [226, 333] width 32 height 32
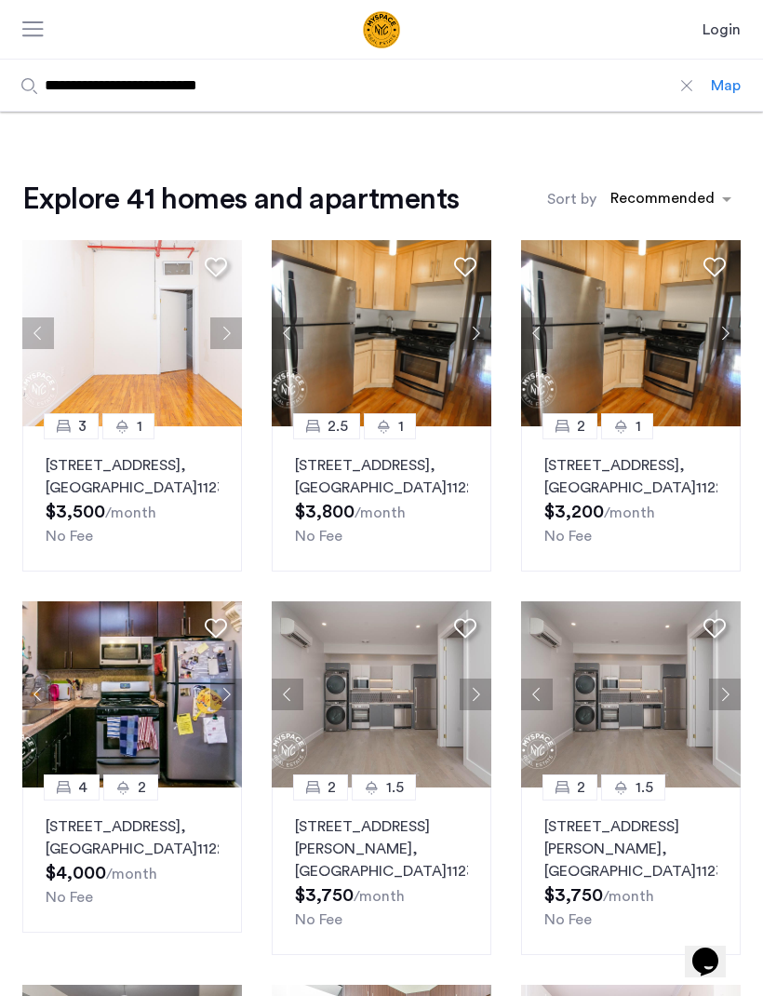
click at [230, 340] on button "Next apartment" at bounding box center [226, 333] width 32 height 32
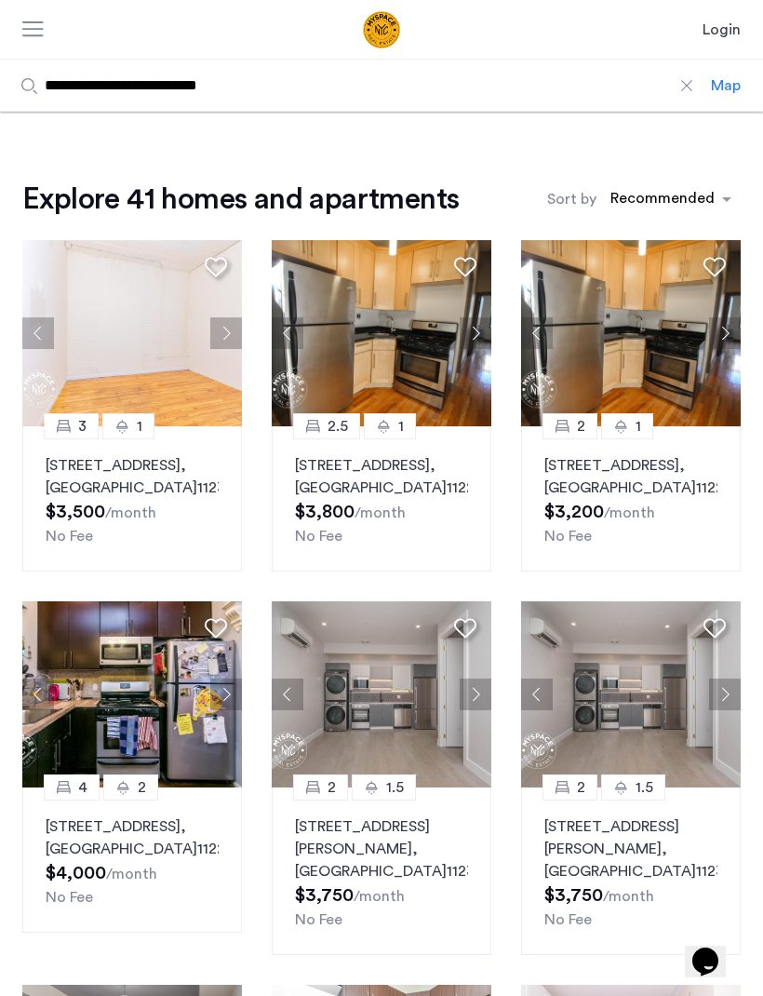
click at [225, 334] on button "Next apartment" at bounding box center [226, 333] width 32 height 32
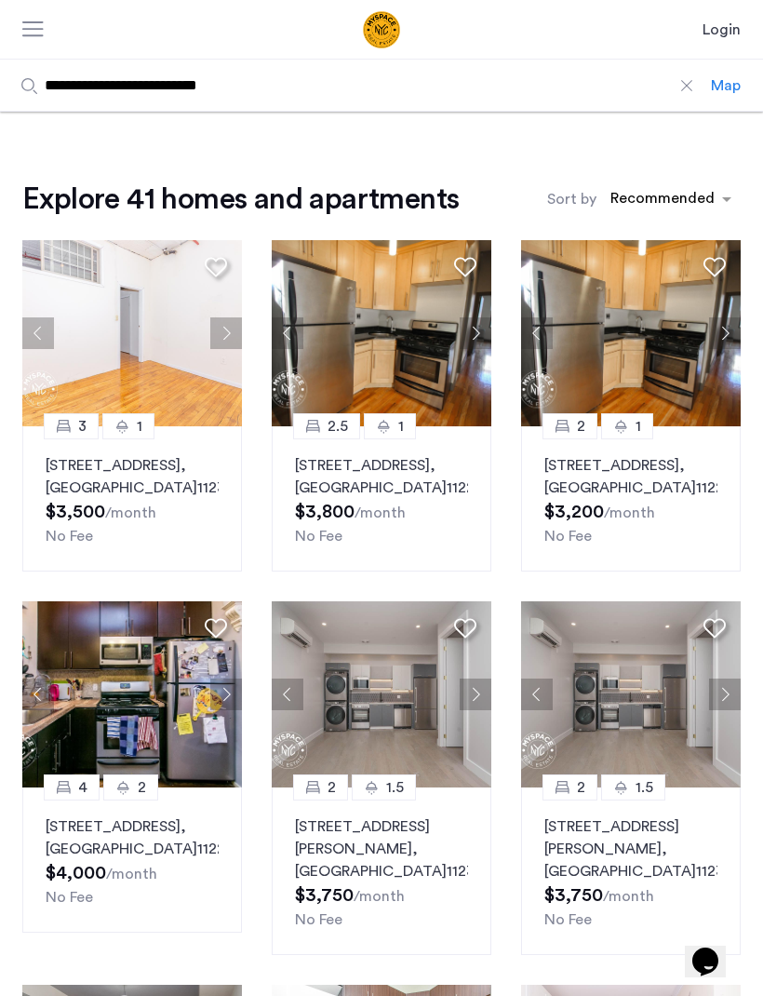
click at [226, 339] on button "Next apartment" at bounding box center [226, 333] width 32 height 32
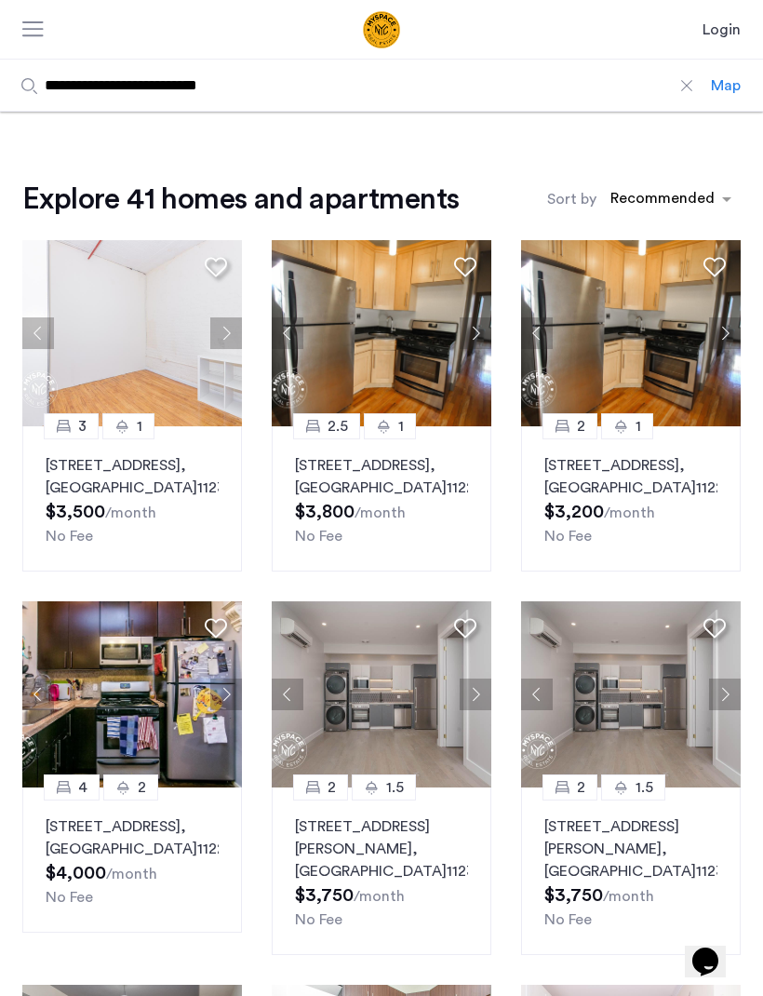
click at [230, 334] on button "Next apartment" at bounding box center [226, 333] width 32 height 32
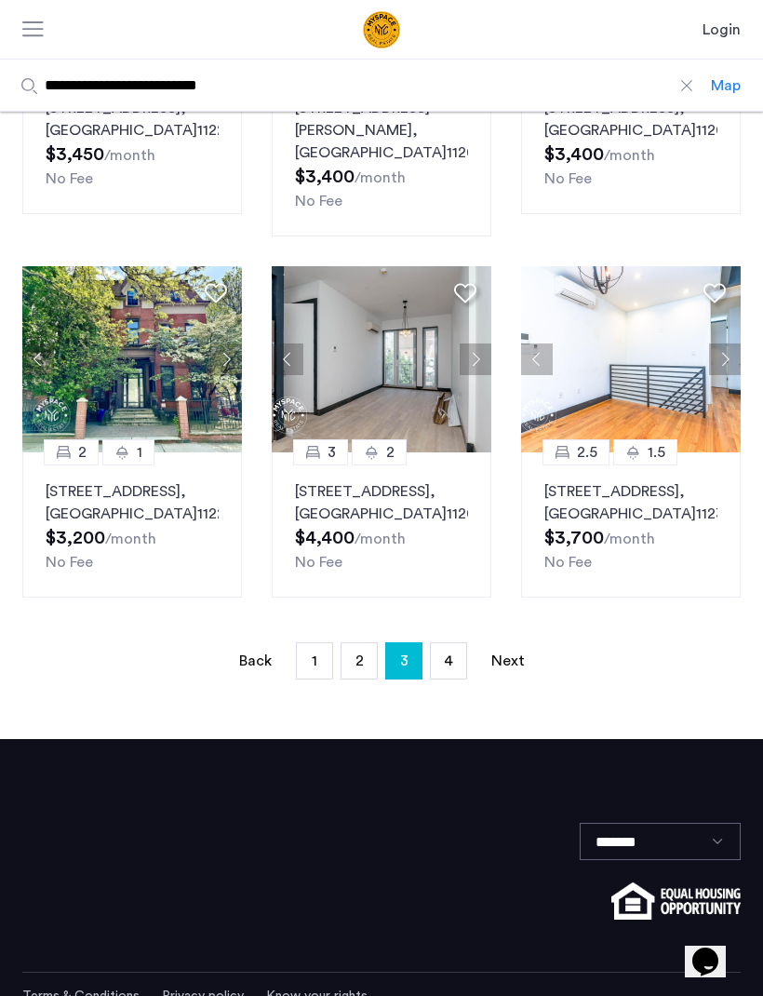
scroll to position [1114, 0]
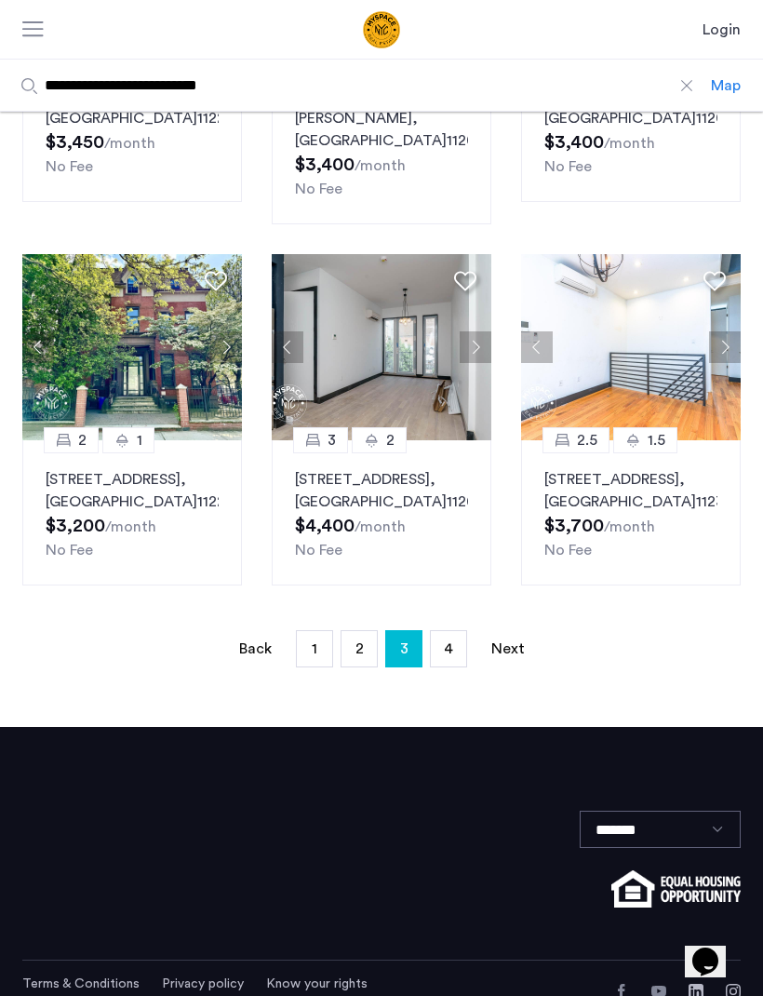
click at [733, 363] on button "Next apartment" at bounding box center [725, 347] width 32 height 32
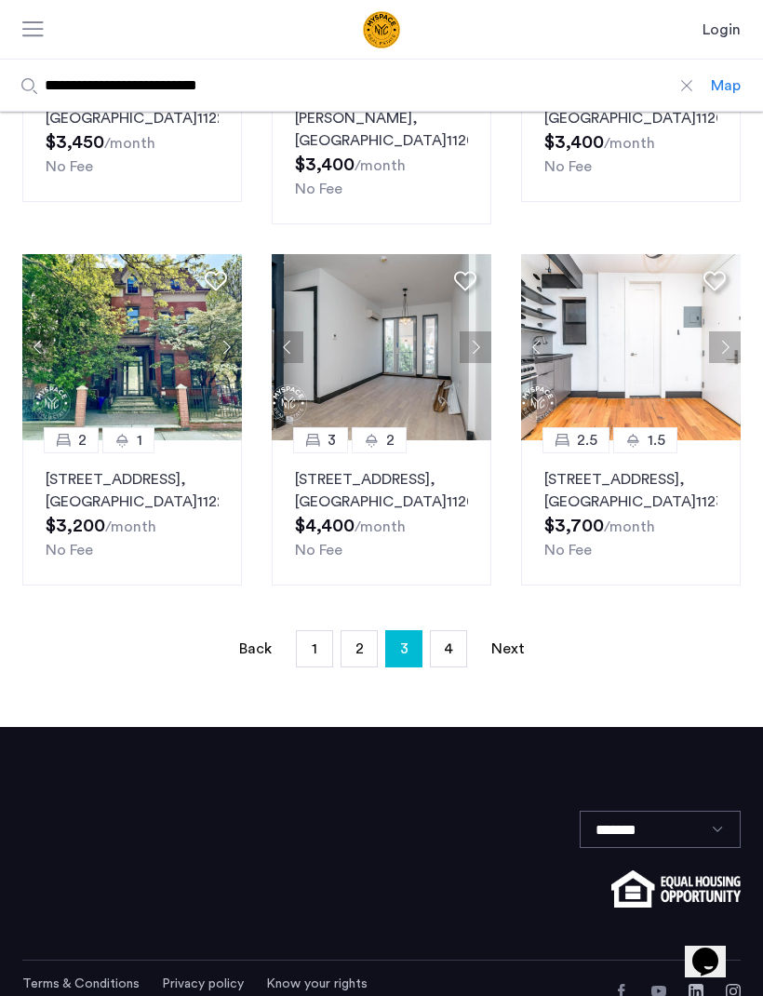
click at [733, 363] on button "Next apartment" at bounding box center [725, 347] width 32 height 32
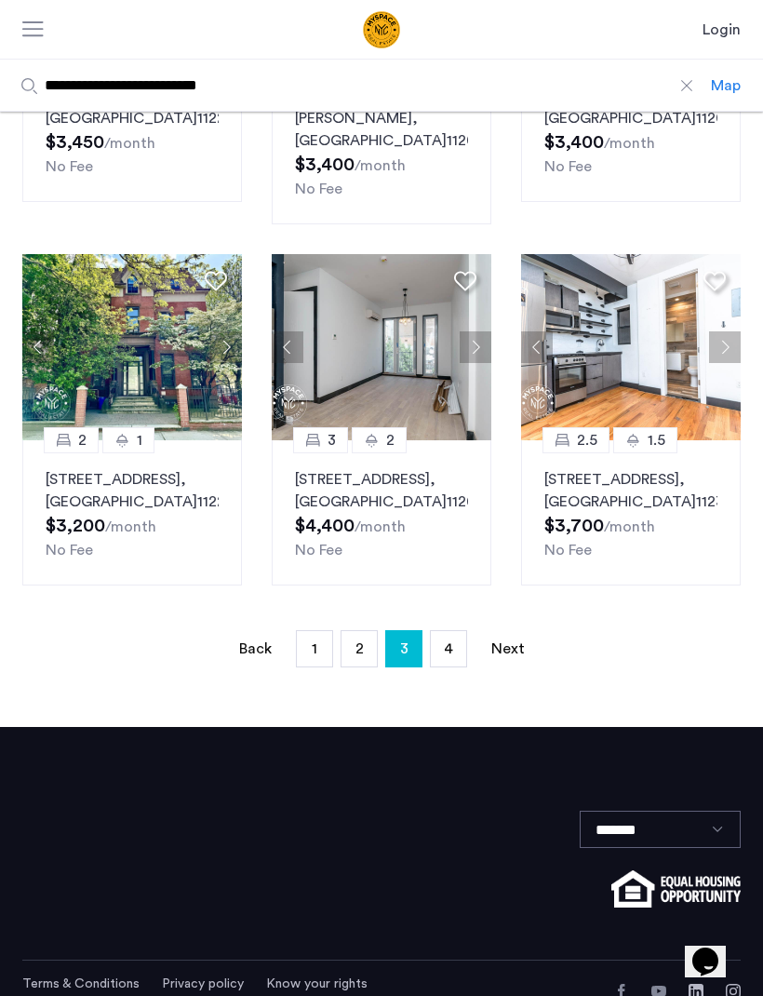
click at [727, 363] on button "Next apartment" at bounding box center [725, 347] width 32 height 32
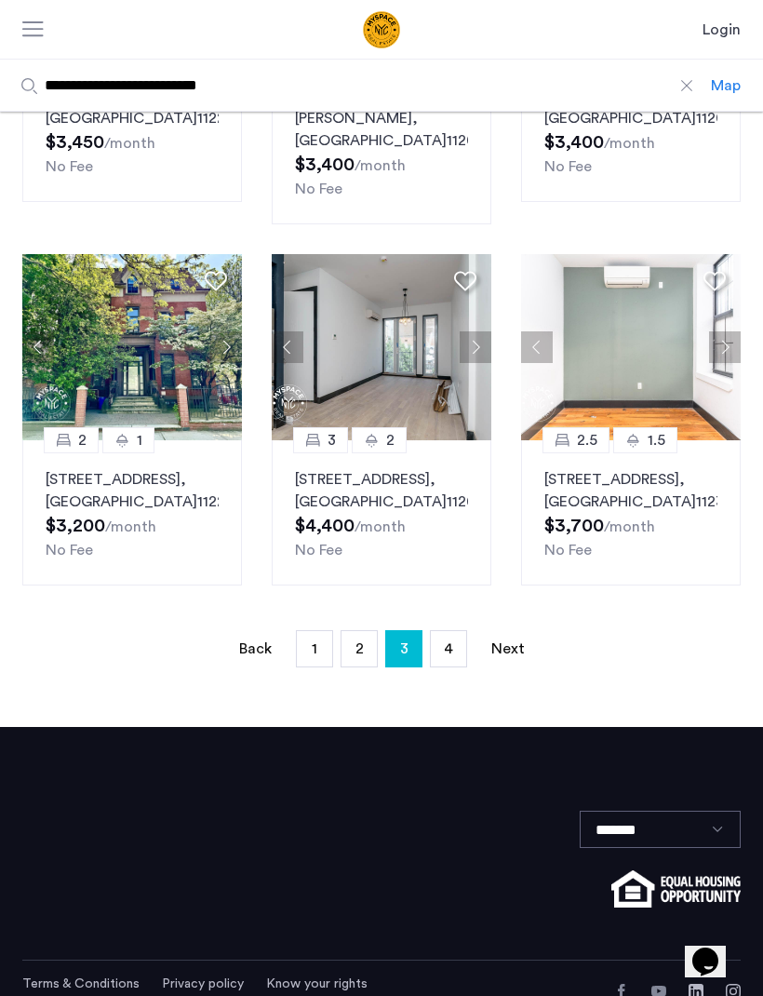
click at [727, 363] on button "Next apartment" at bounding box center [725, 347] width 32 height 32
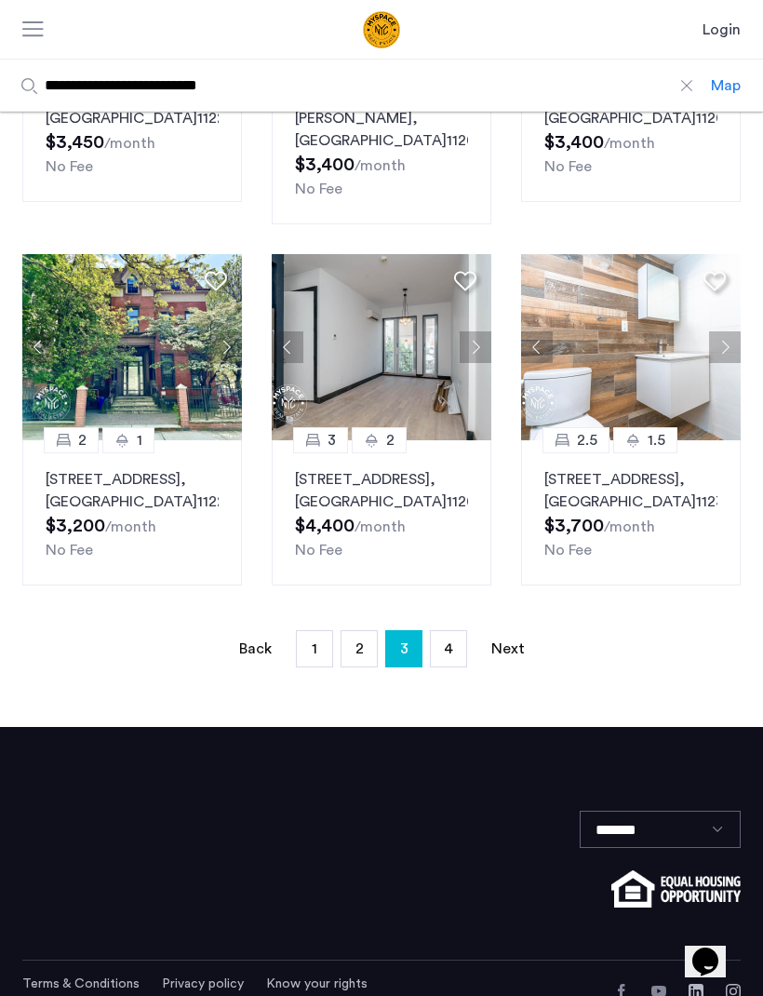
click at [730, 363] on button "Next apartment" at bounding box center [725, 347] width 32 height 32
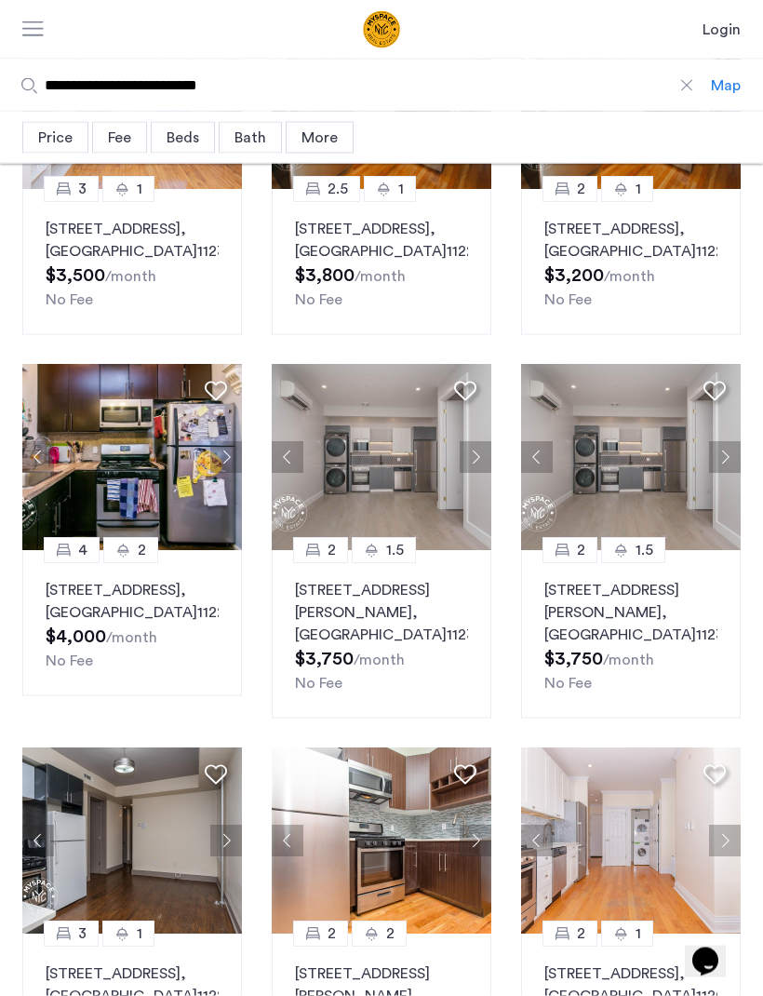
scroll to position [0, 0]
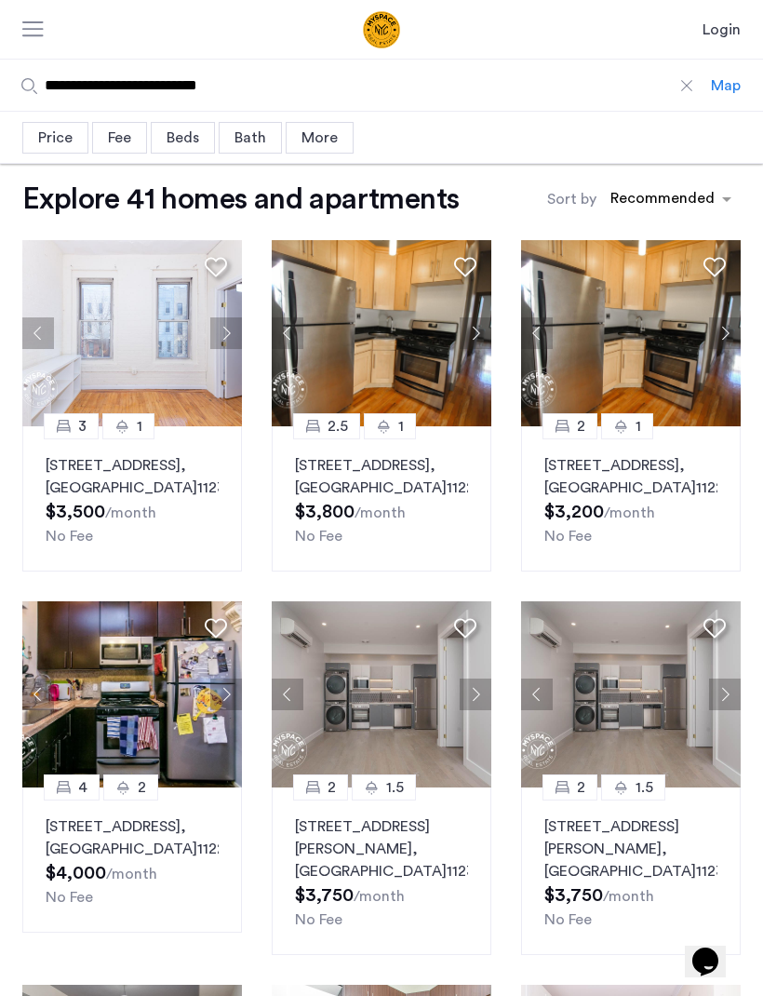
click at [222, 332] on button "Next apartment" at bounding box center [226, 333] width 32 height 32
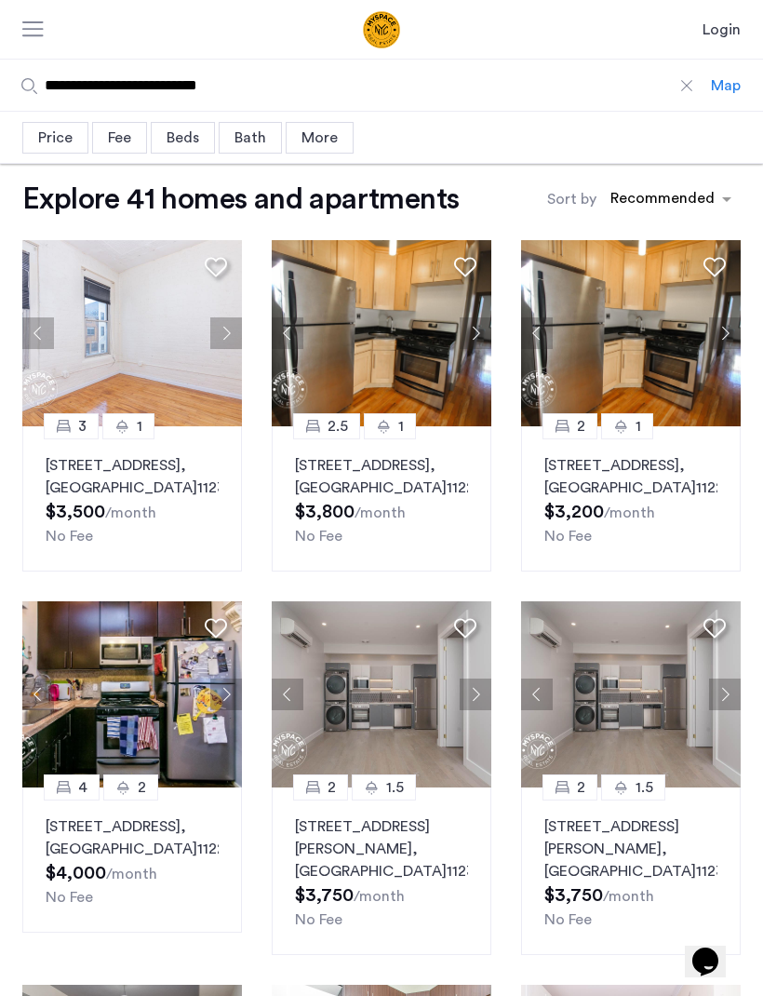
click at [240, 329] on button "Next apartment" at bounding box center [226, 333] width 32 height 32
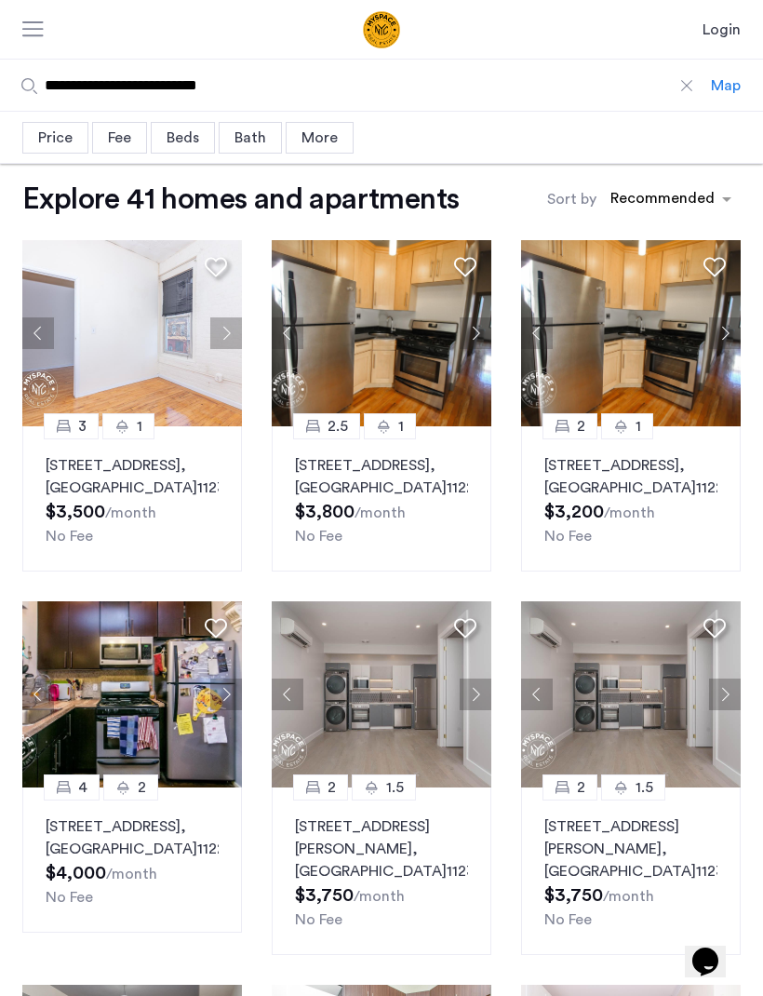
click at [238, 324] on button "Next apartment" at bounding box center [226, 333] width 32 height 32
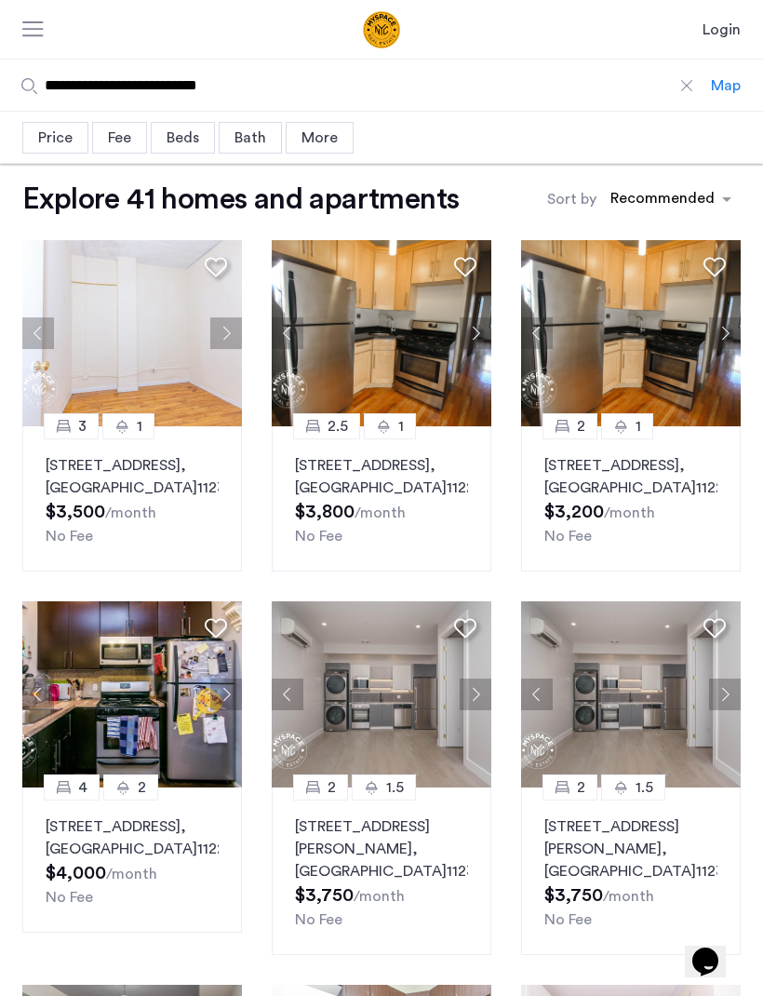
click at [235, 329] on button "Next apartment" at bounding box center [226, 333] width 32 height 32
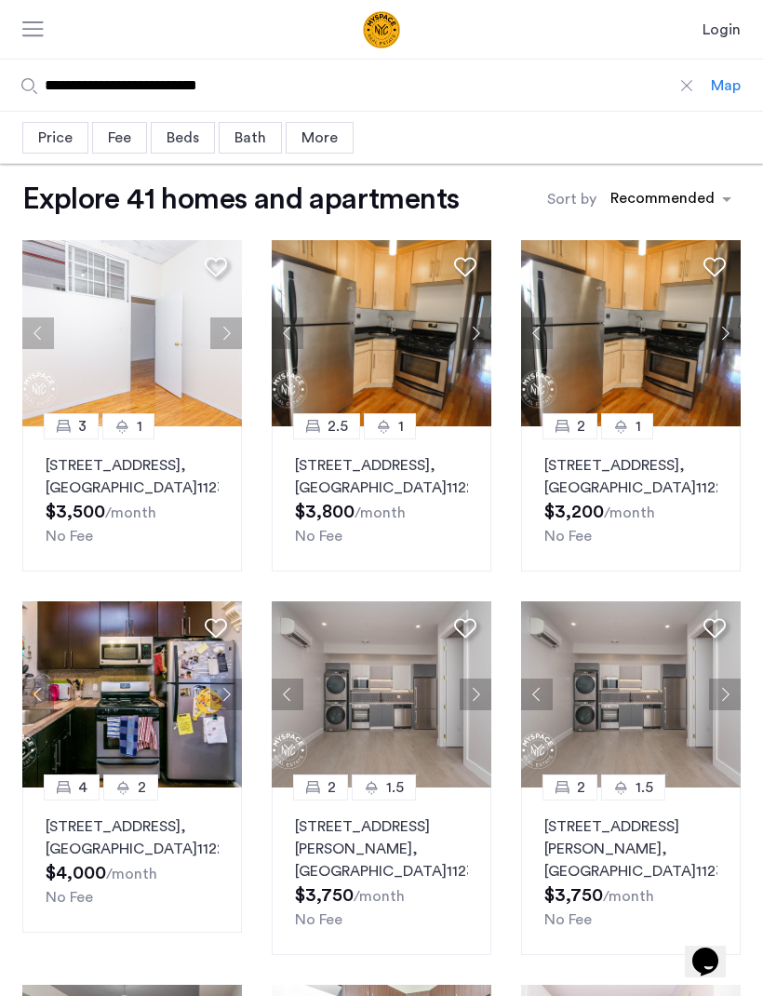
click at [238, 329] on button "Next apartment" at bounding box center [226, 333] width 32 height 32
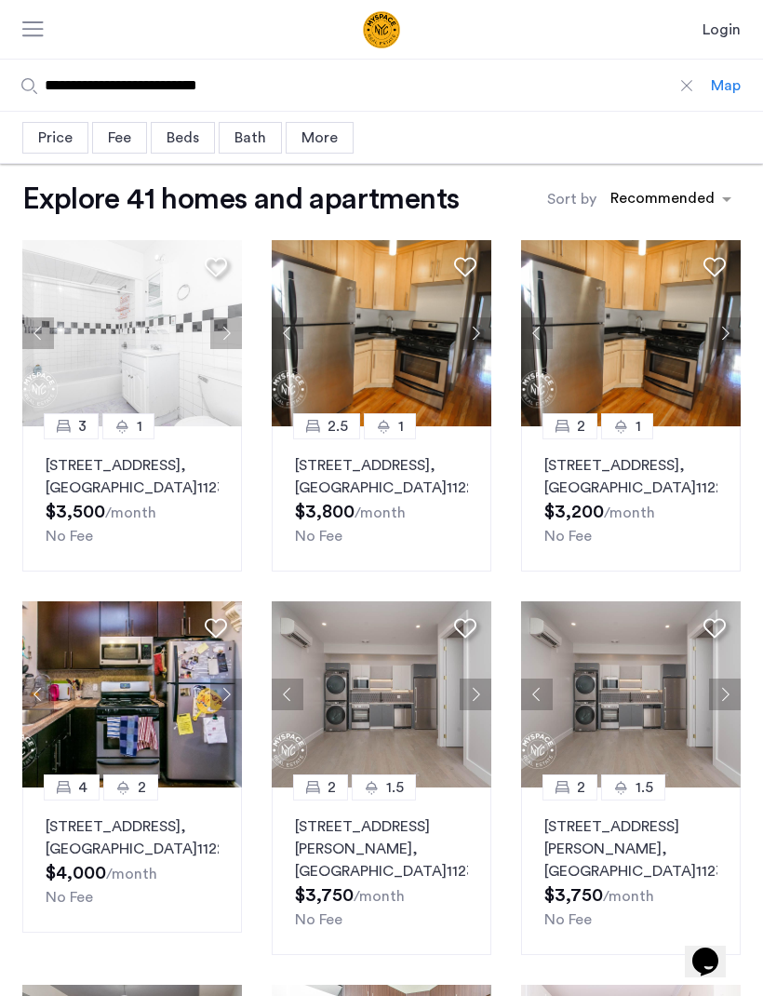
click at [240, 328] on button "Next apartment" at bounding box center [226, 333] width 32 height 32
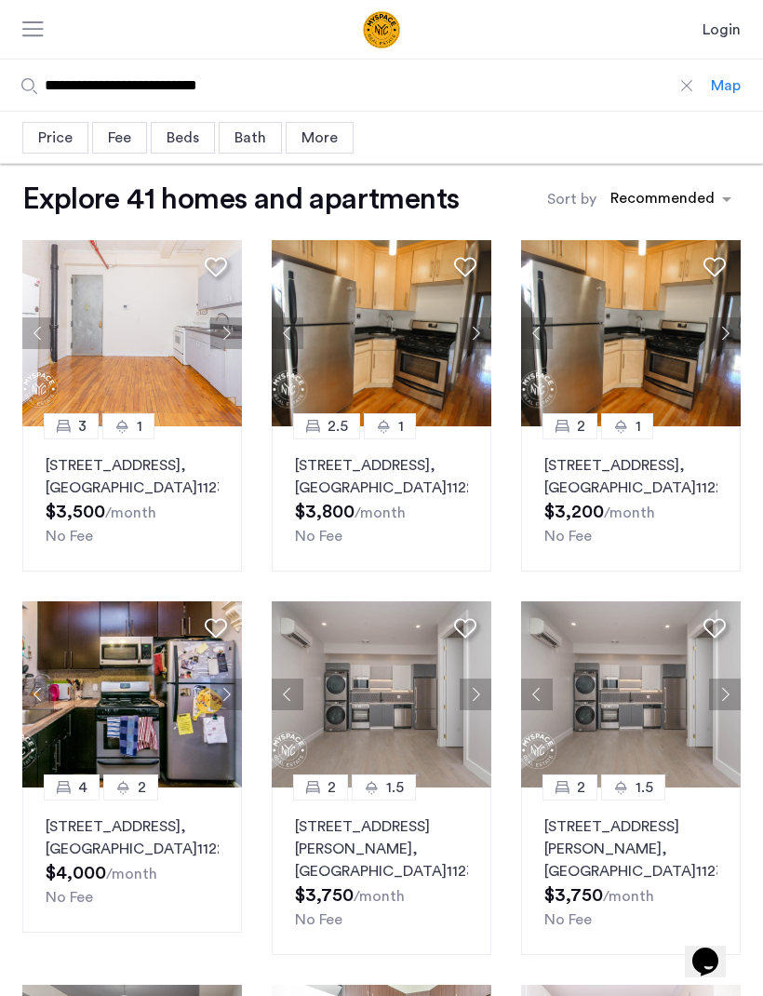
click at [239, 327] on button "Next apartment" at bounding box center [226, 333] width 32 height 32
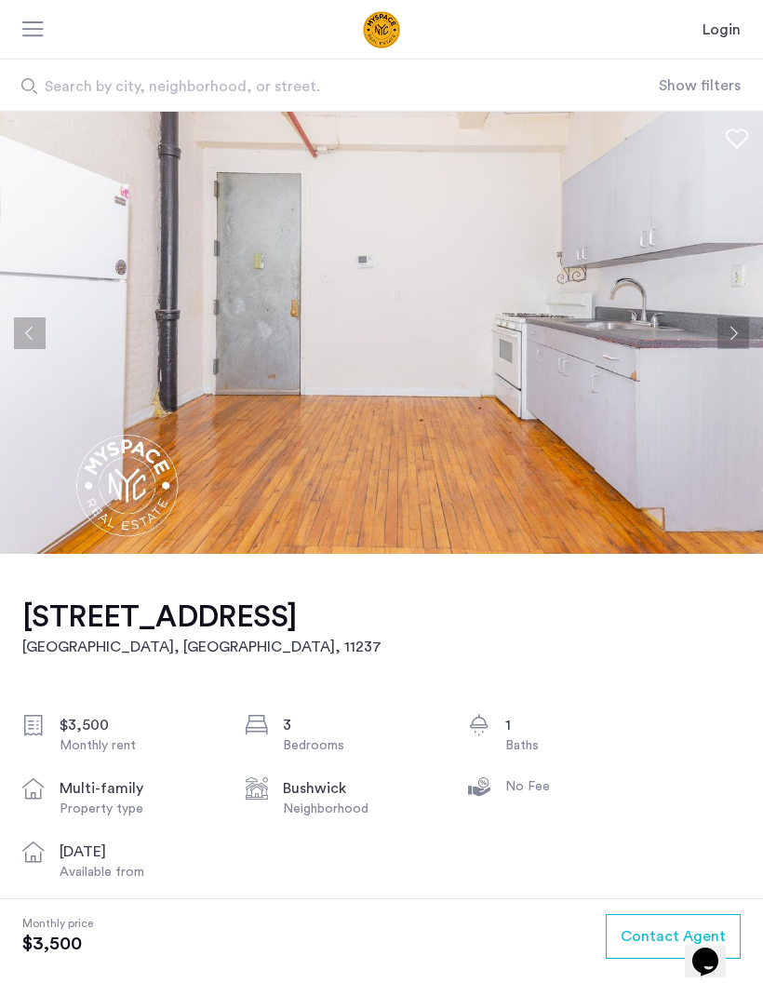
click at [726, 334] on button "Next apartment" at bounding box center [734, 333] width 32 height 32
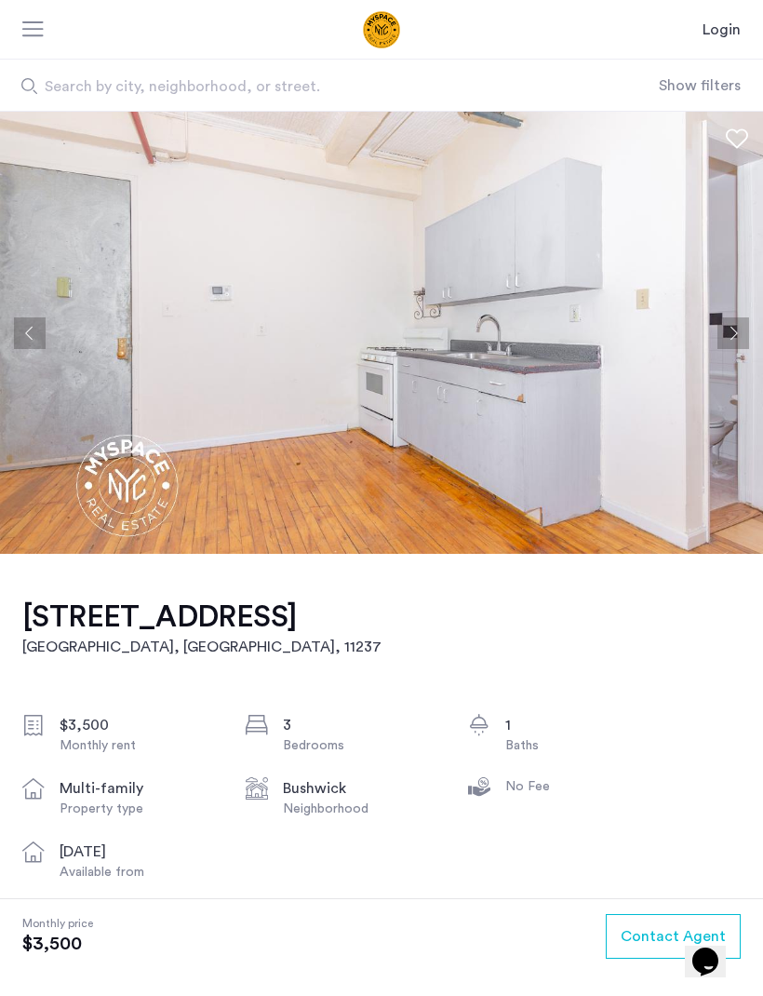
click at [726, 335] on button "Next apartment" at bounding box center [734, 333] width 32 height 32
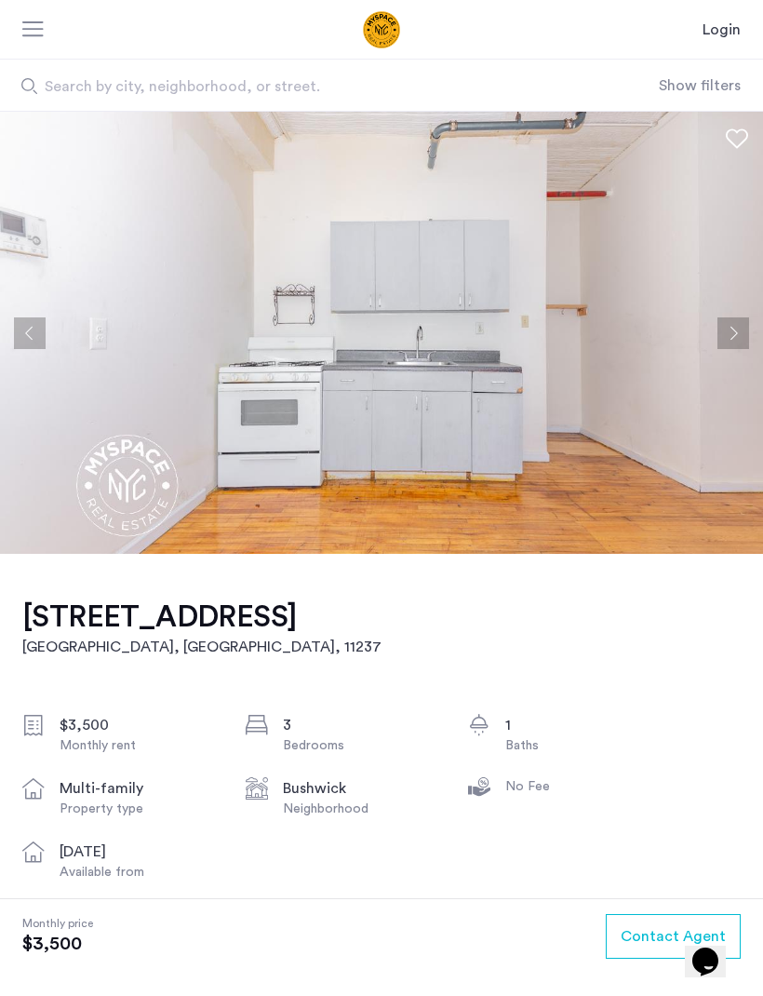
click at [720, 337] on button "Next apartment" at bounding box center [734, 333] width 32 height 32
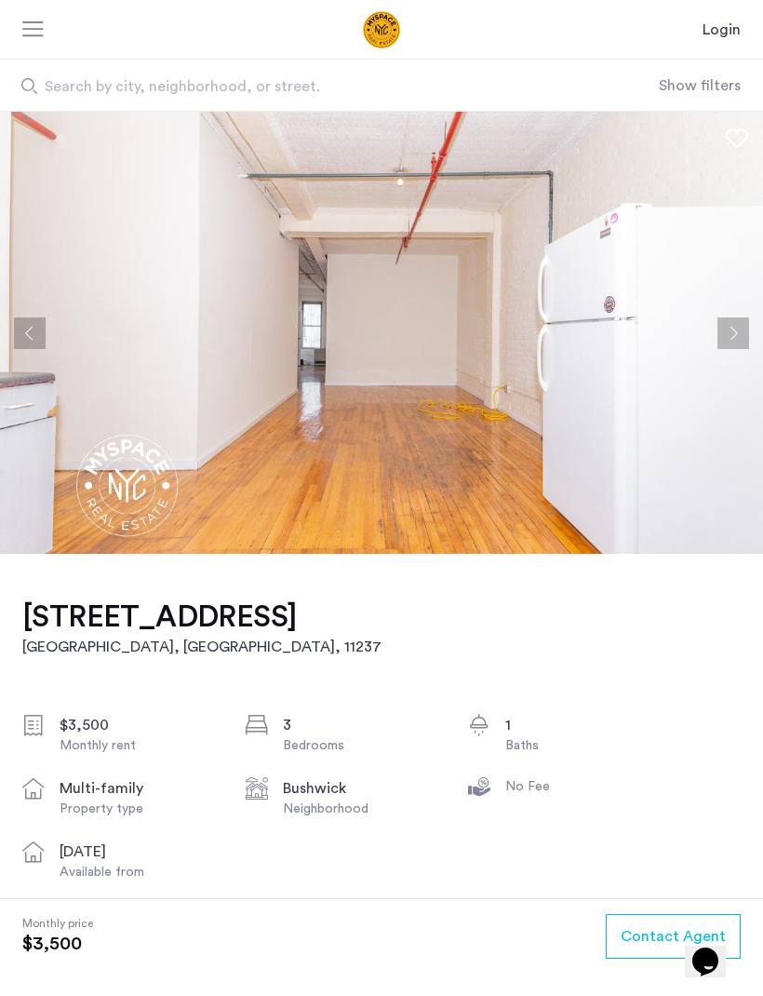
click at [719, 338] on button "Next apartment" at bounding box center [734, 333] width 32 height 32
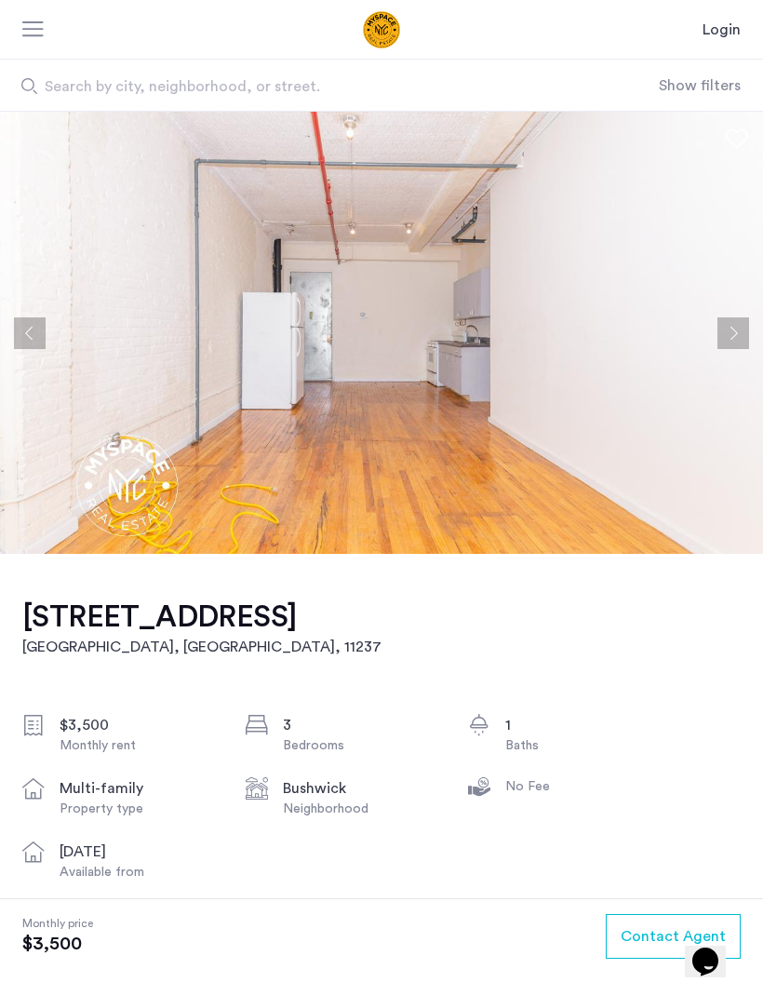
click at [718, 337] on button "Next apartment" at bounding box center [734, 333] width 32 height 32
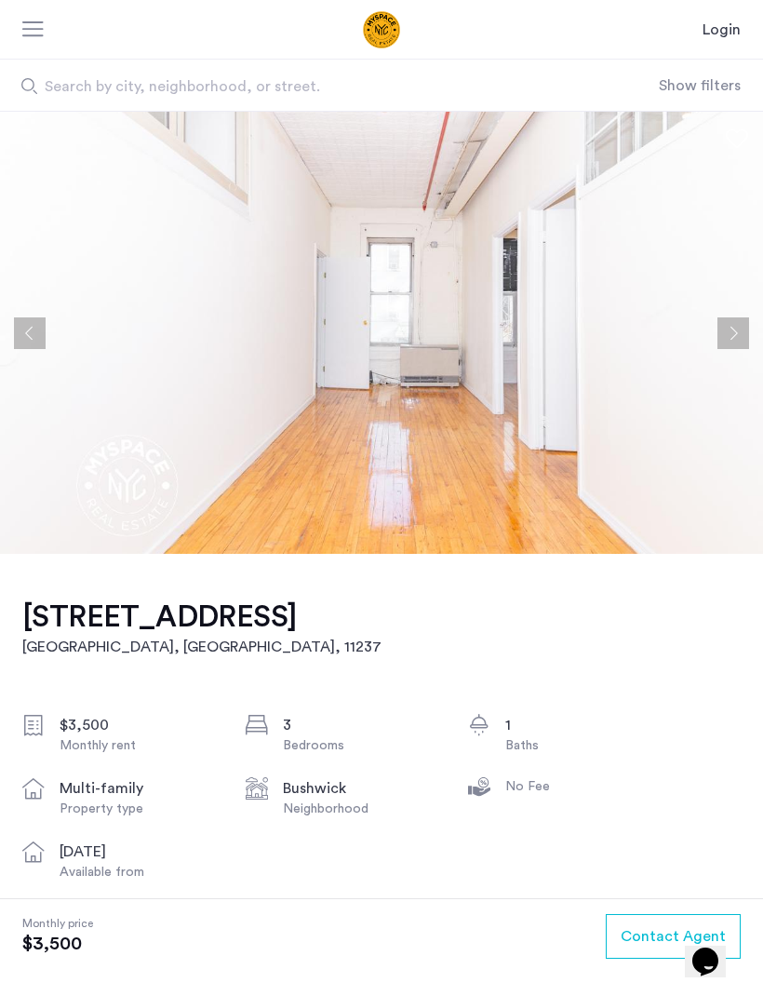
click at [711, 342] on img at bounding box center [381, 333] width 763 height 442
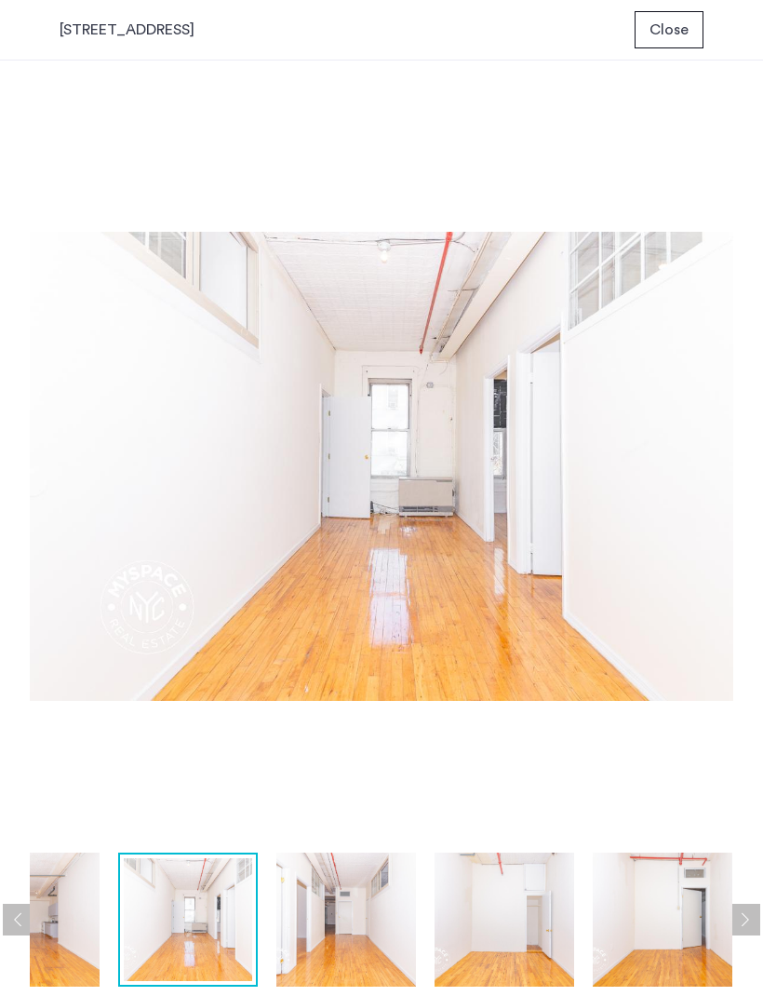
click at [672, 366] on img at bounding box center [382, 466] width 704 height 753
click at [593, 537] on img at bounding box center [382, 466] width 704 height 753
click at [356, 899] on img at bounding box center [346, 920] width 140 height 134
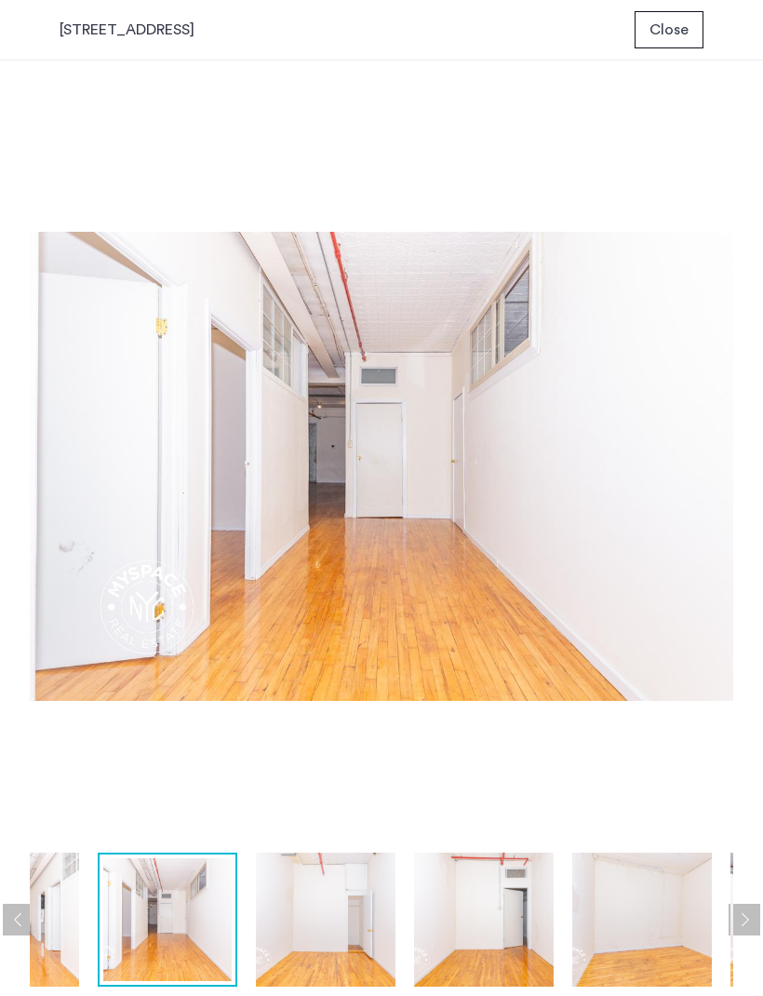
click at [485, 899] on img at bounding box center [484, 920] width 140 height 134
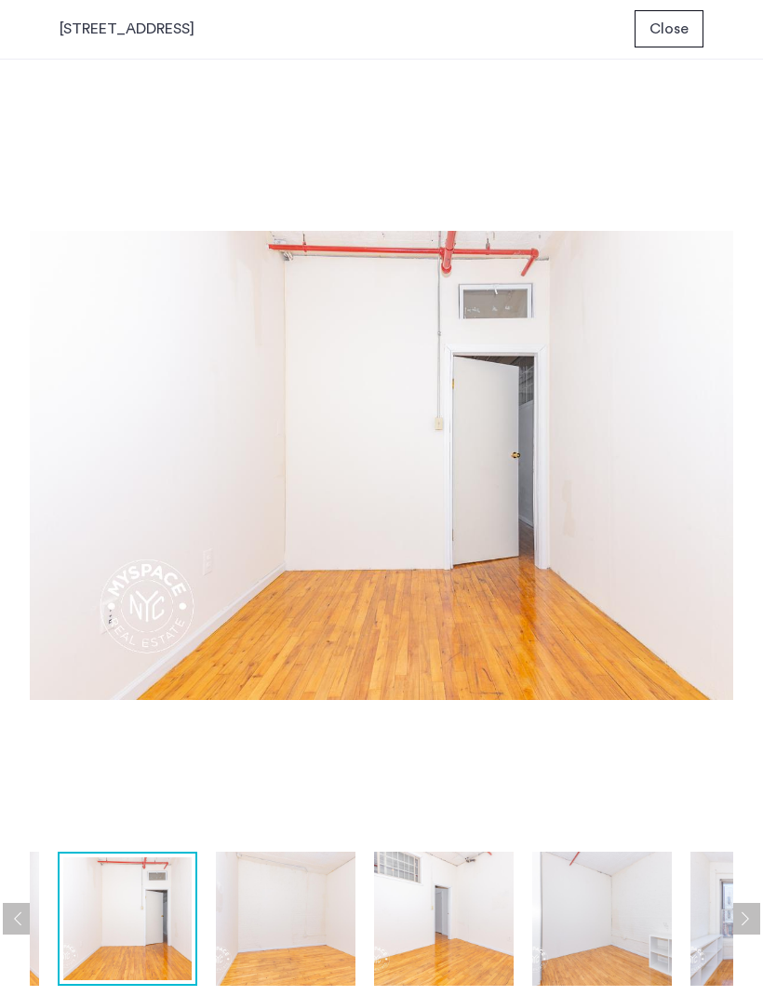
click at [312, 904] on img at bounding box center [286, 920] width 140 height 134
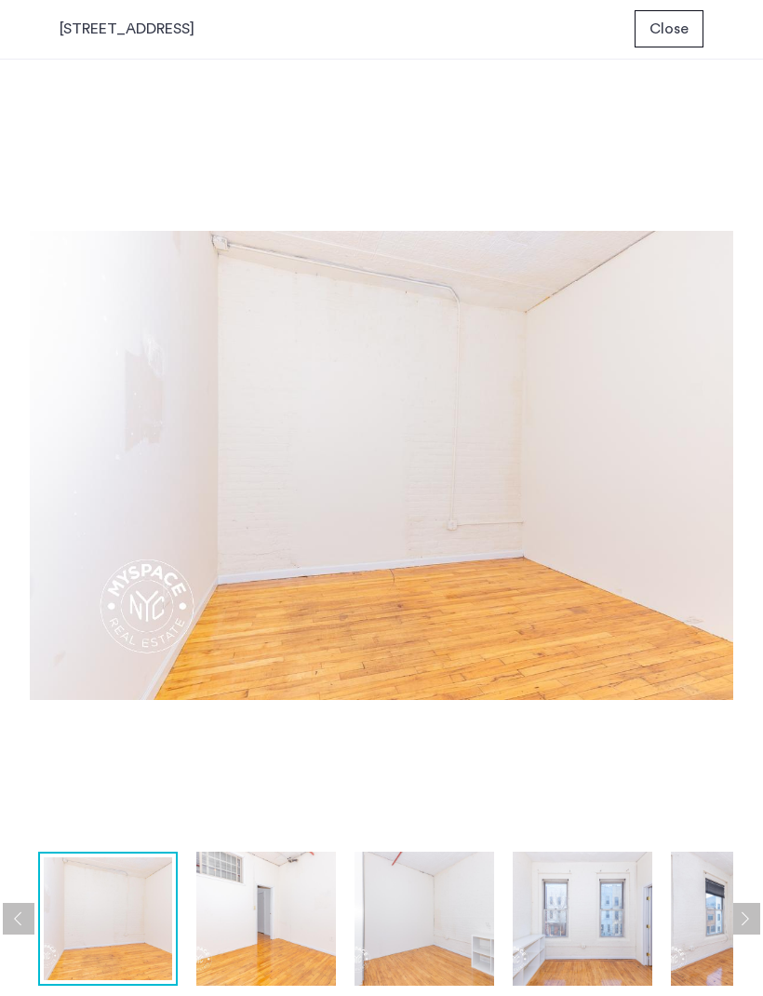
click at [300, 902] on img at bounding box center [266, 920] width 140 height 134
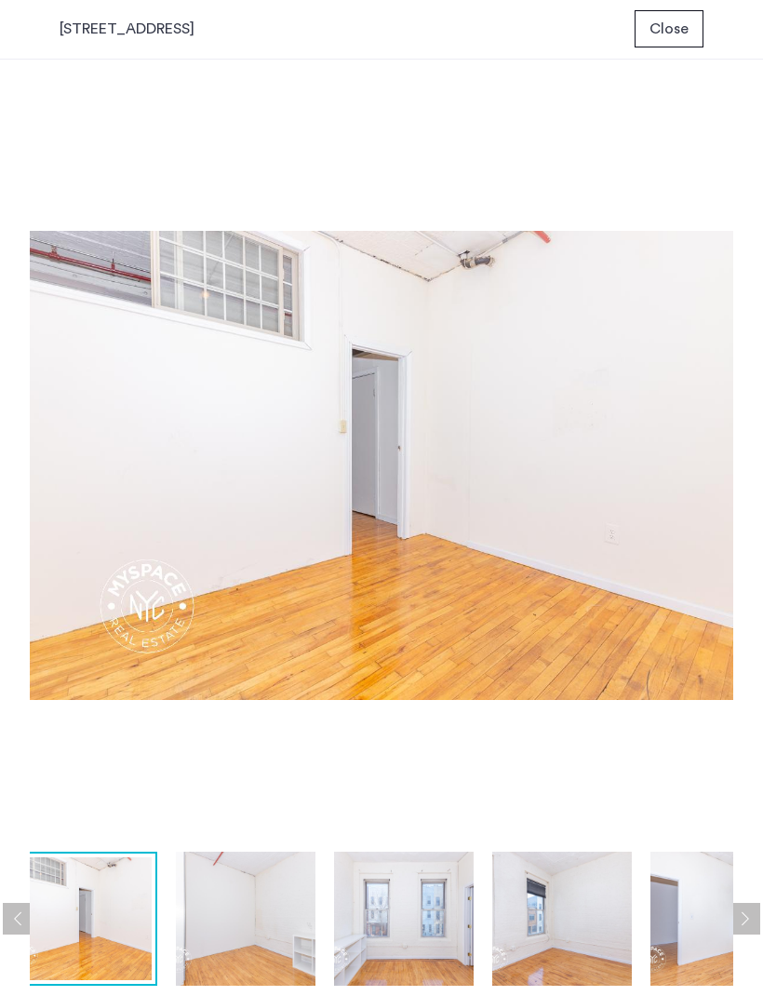
click at [381, 886] on img at bounding box center [404, 920] width 140 height 134
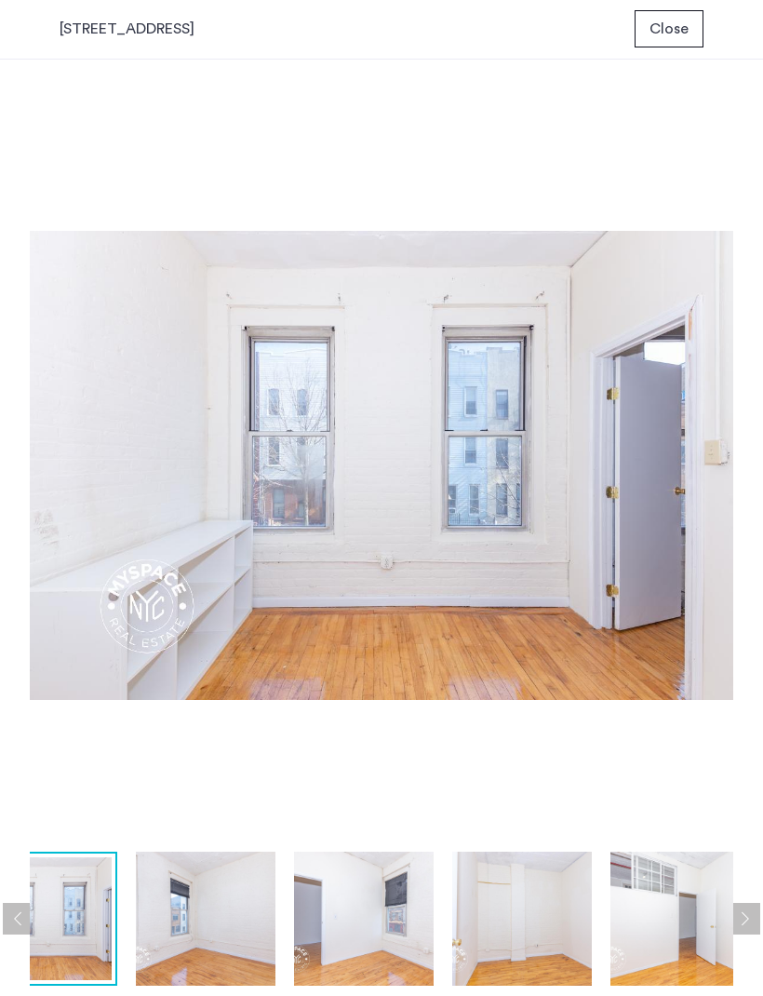
click at [523, 899] on img at bounding box center [522, 920] width 140 height 134
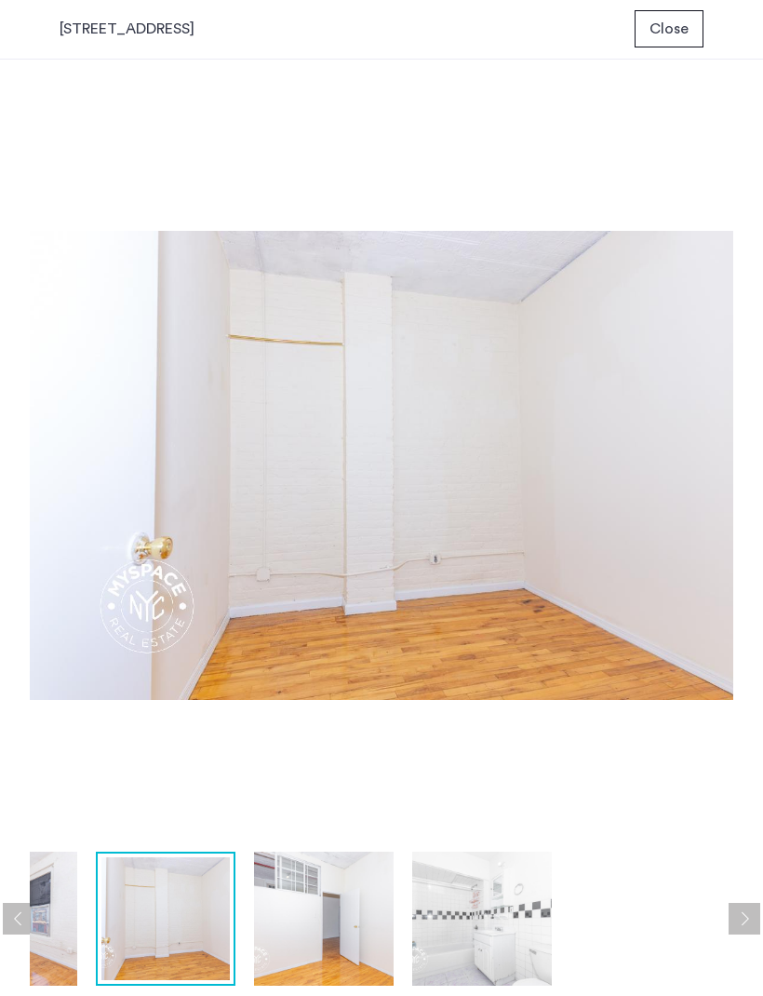
click at [520, 933] on img at bounding box center [482, 920] width 140 height 134
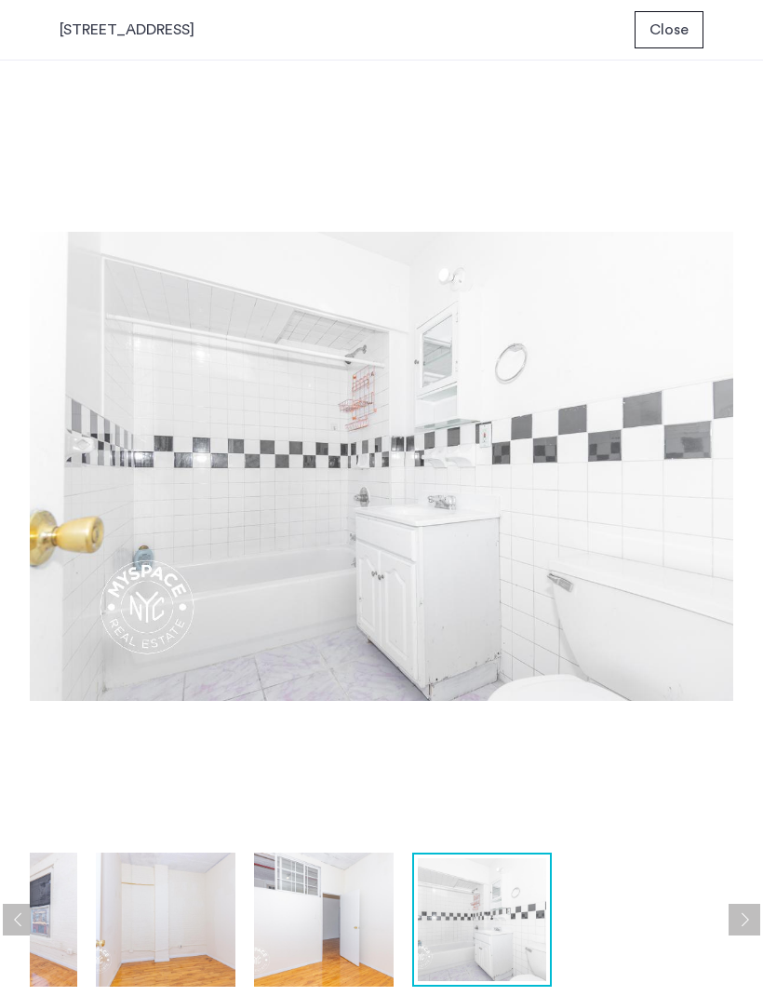
click at [677, 30] on span "Close" at bounding box center [669, 30] width 39 height 22
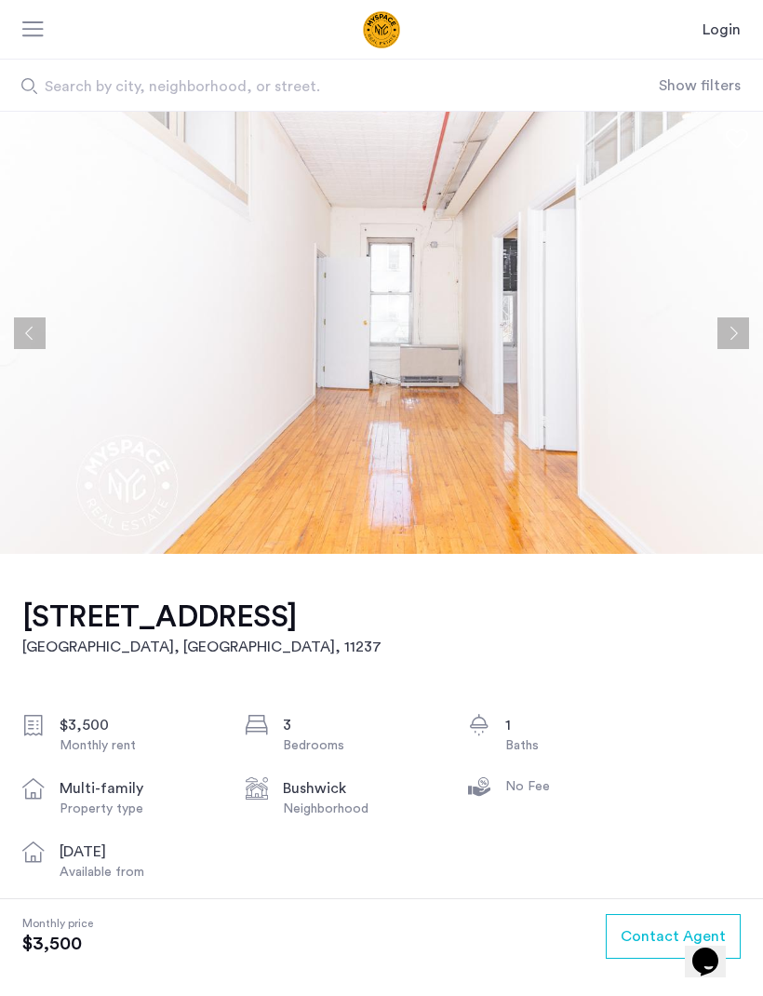
click at [731, 326] on button "Next apartment" at bounding box center [734, 333] width 32 height 32
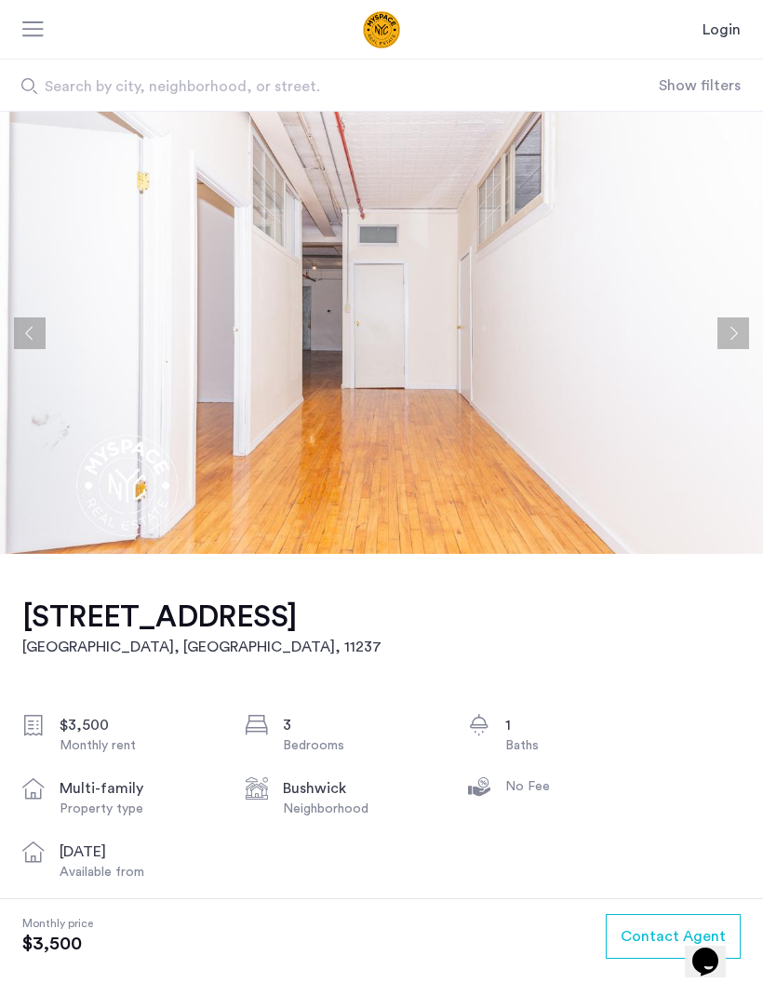
click at [733, 332] on button "Next apartment" at bounding box center [734, 333] width 32 height 32
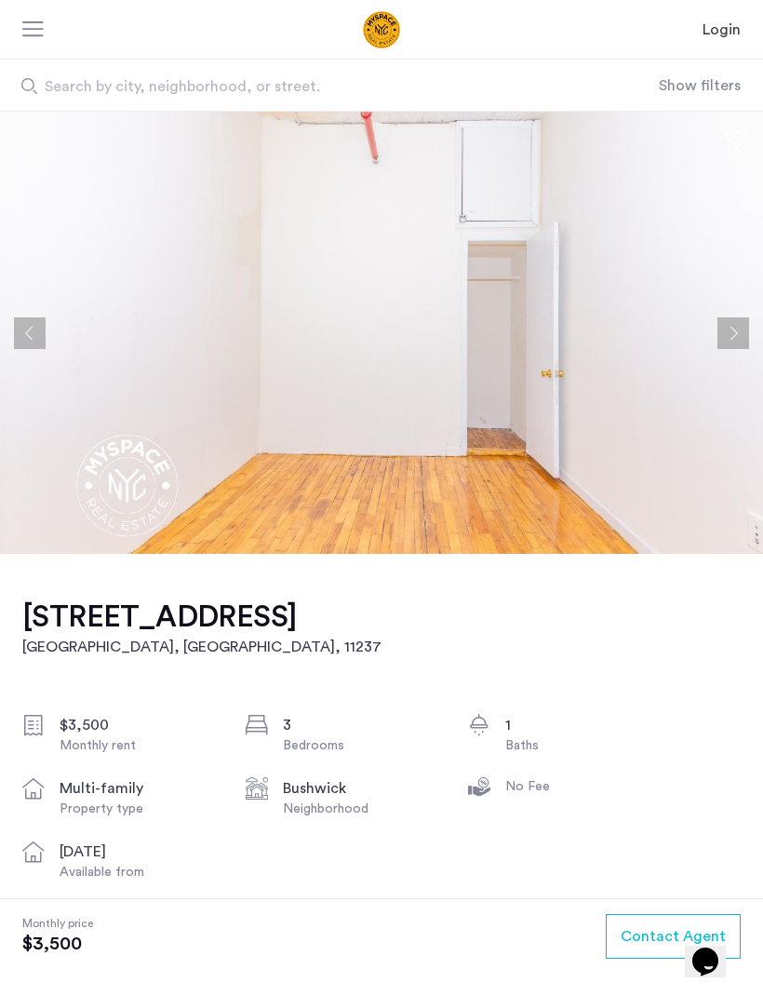
click at [733, 337] on button "Next apartment" at bounding box center [734, 333] width 32 height 32
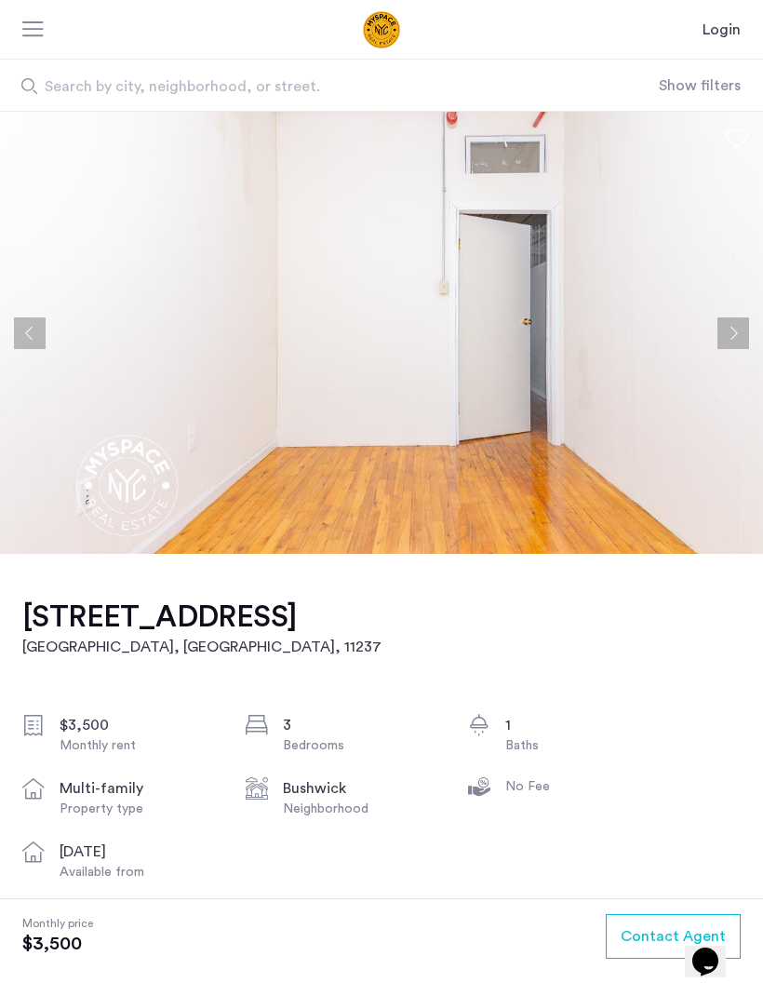
click at [735, 335] on button "Next apartment" at bounding box center [734, 333] width 32 height 32
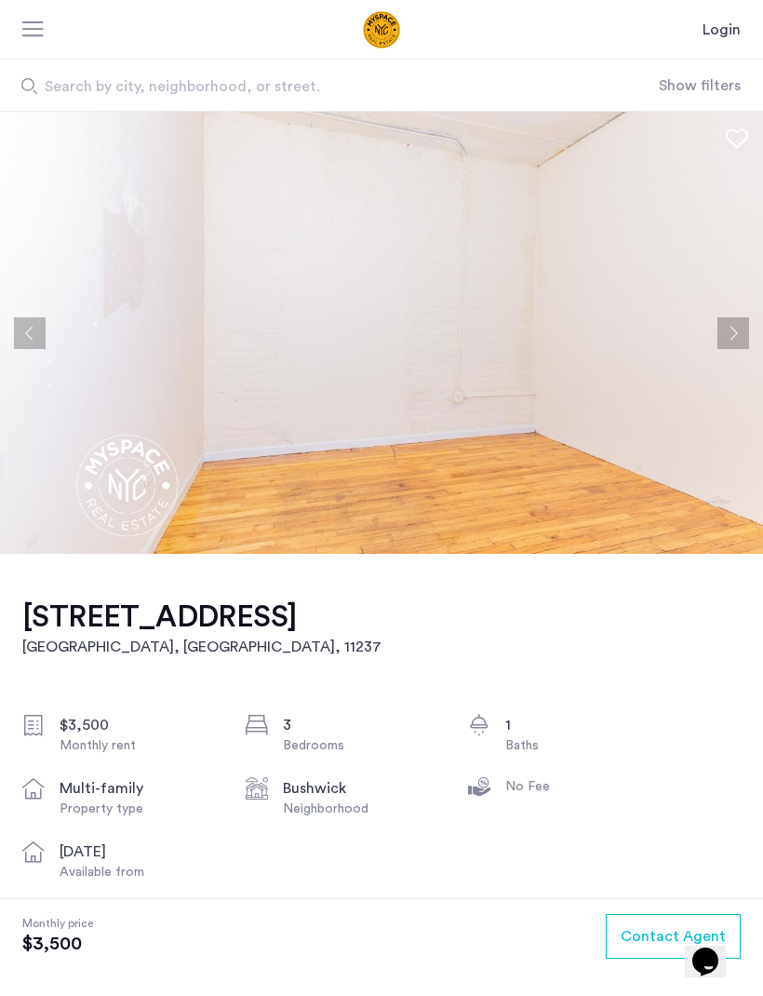
click at [733, 339] on button "Next apartment" at bounding box center [734, 333] width 32 height 32
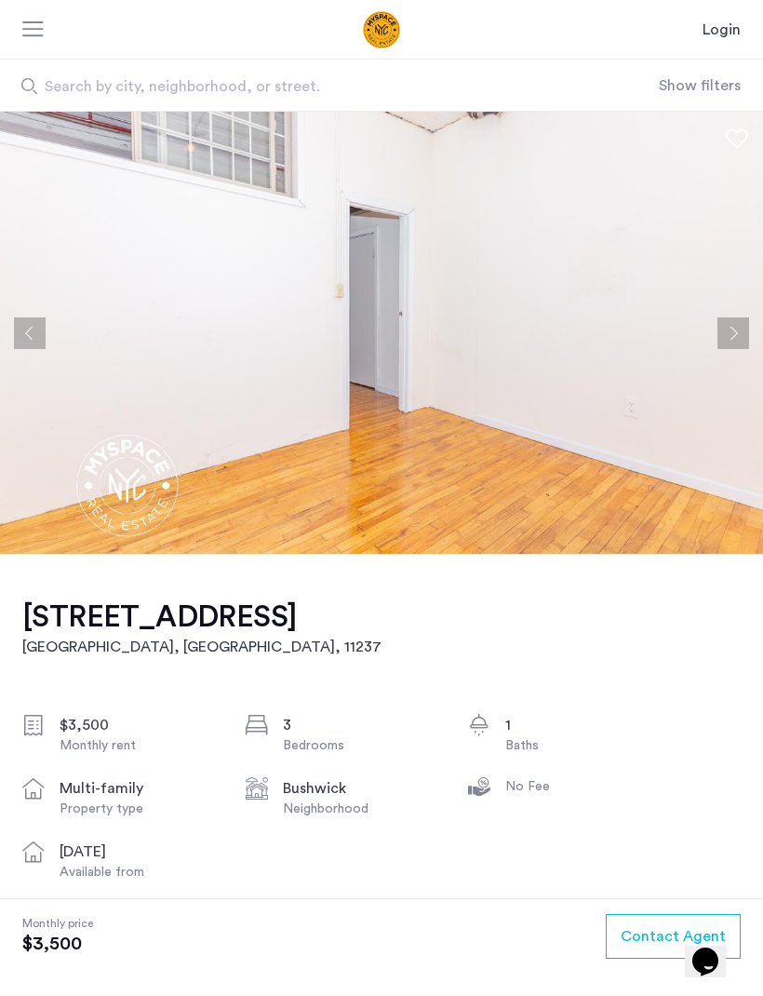
click at [732, 342] on button "Next apartment" at bounding box center [734, 333] width 32 height 32
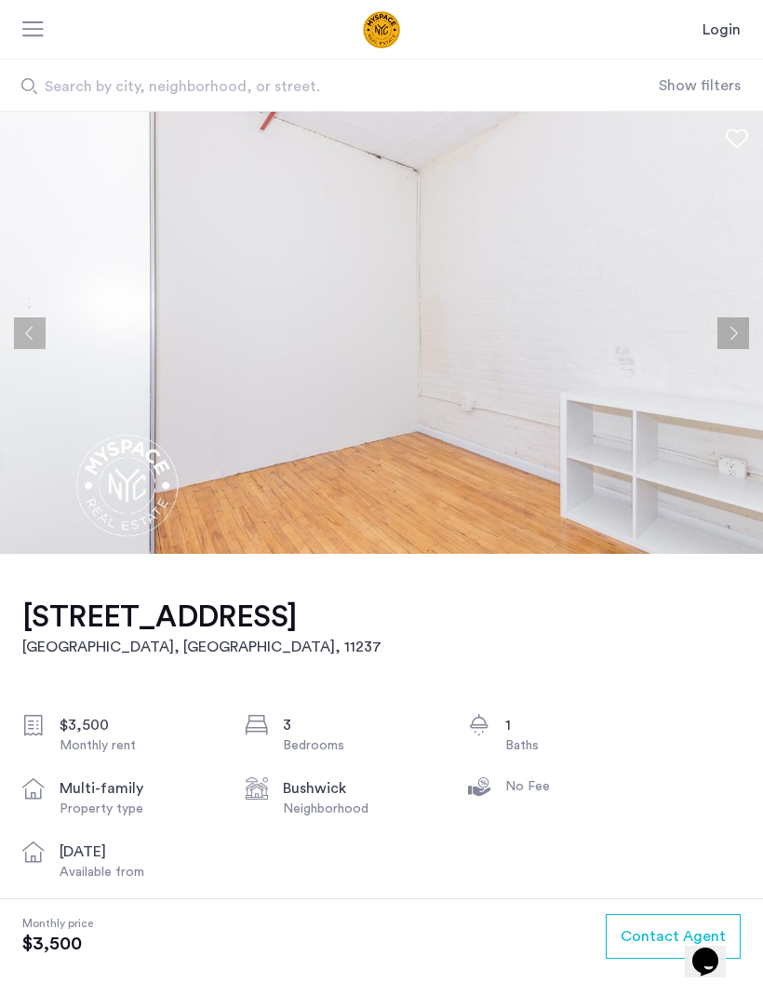
click at [732, 342] on button "Next apartment" at bounding box center [734, 333] width 32 height 32
